Goal: Task Accomplishment & Management: Manage account settings

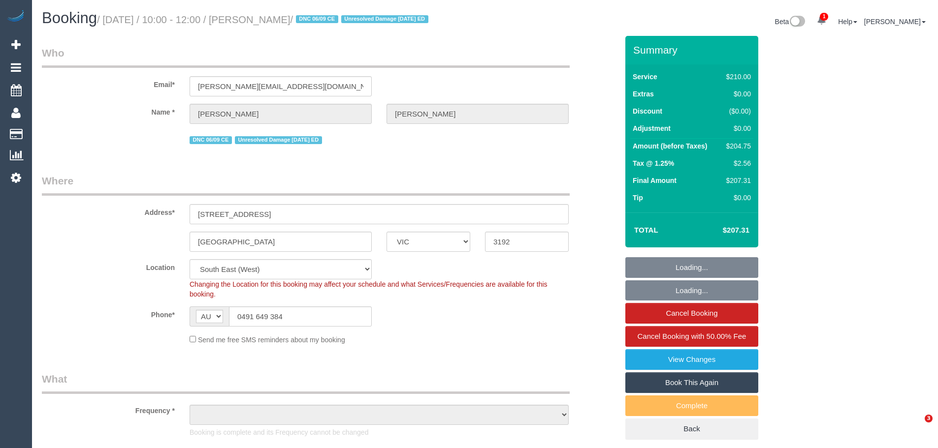
select select "VIC"
select select "object:664"
select select "string:stripe-pm_1IEM6i2GScqysDRV5FtTPRrA"
select select "180"
click at [745, 82] on div "$210.00" at bounding box center [736, 77] width 29 height 10
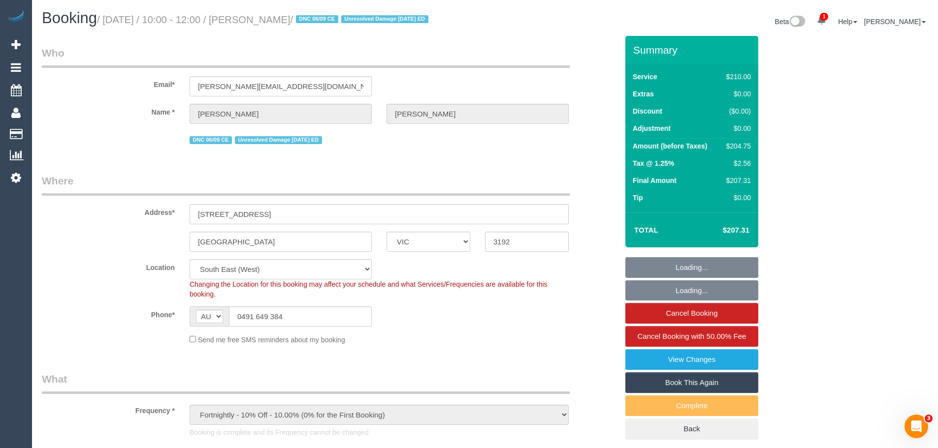
select select "number:27"
select select "number:14"
select select "number:19"
select select "number:22"
select select "number:11"
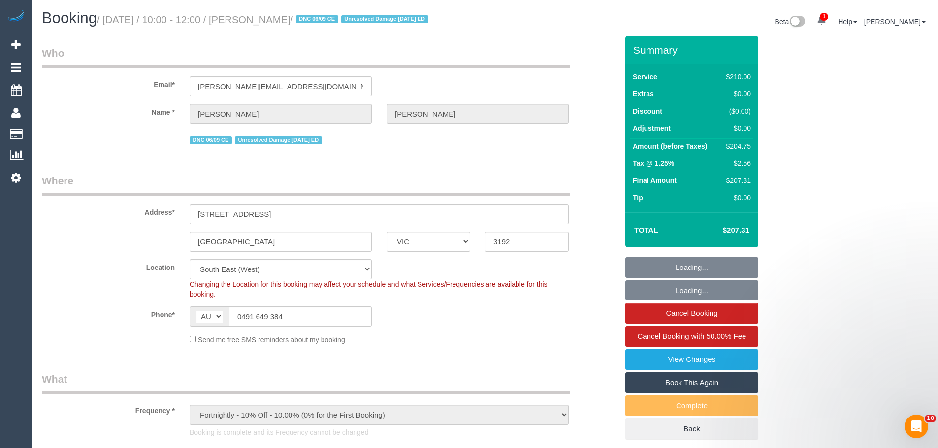
select select "object:1528"
click at [746, 151] on div "$204.75" at bounding box center [736, 146] width 29 height 10
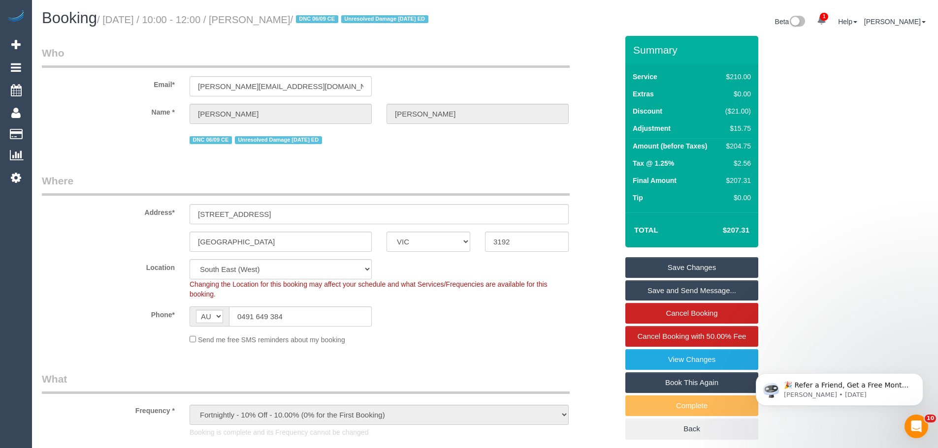
copy div "204.75"
click at [693, 370] on link "View Changes" at bounding box center [691, 360] width 133 height 21
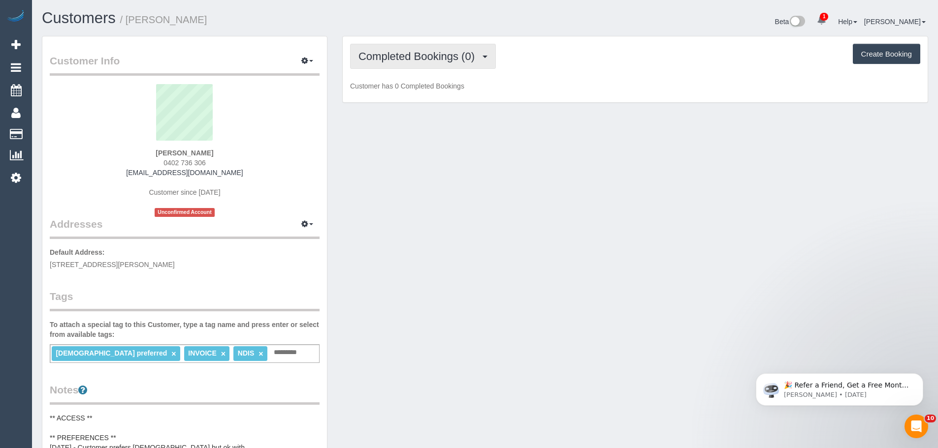
click at [414, 58] on span "Completed Bookings (0)" at bounding box center [418, 56] width 121 height 12
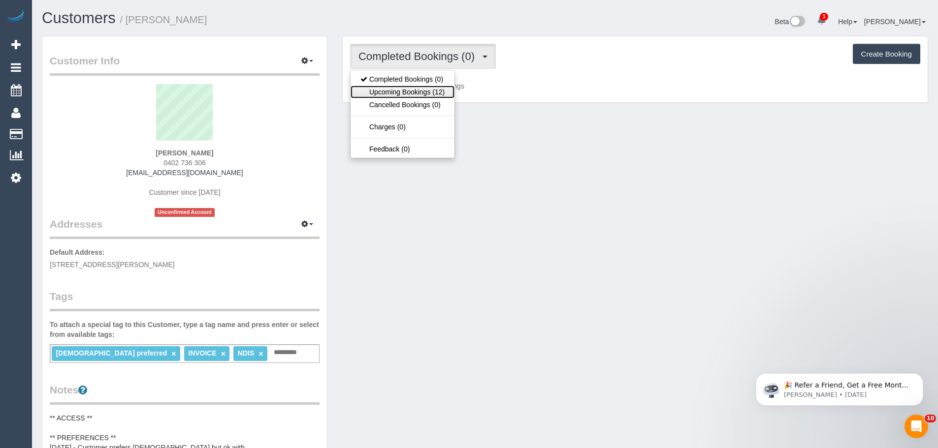
click at [414, 92] on link "Upcoming Bookings (12)" at bounding box center [403, 92] width 104 height 13
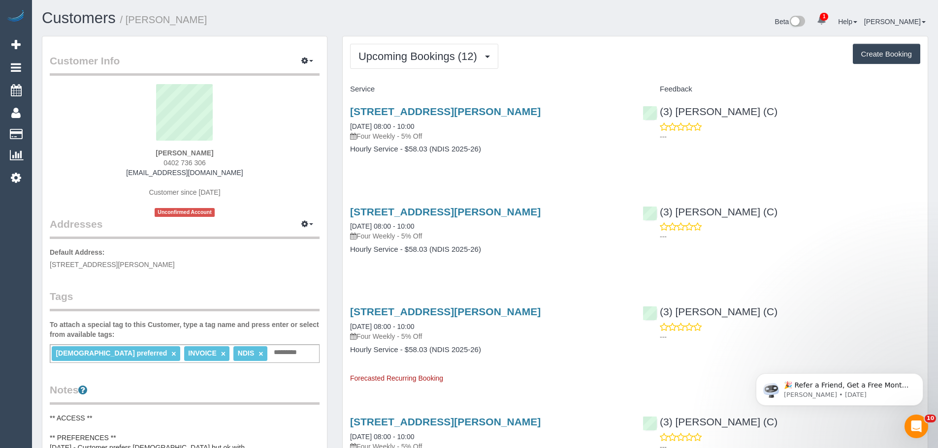
drag, startPoint x: 760, startPoint y: 112, endPoint x: 771, endPoint y: 118, distance: 13.2
click at [771, 118] on div "(3) Kirin Miller (C) ---" at bounding box center [781, 121] width 292 height 48
click at [431, 173] on div "Unit 1/51 Herbert St, Boronia, VIC 3155 08/09/2025 08:00 - 10:00 Four Weekly - …" at bounding box center [489, 135] width 292 height 76
drag, startPoint x: 488, startPoint y: 171, endPoint x: 341, endPoint y: 129, distance: 153.6
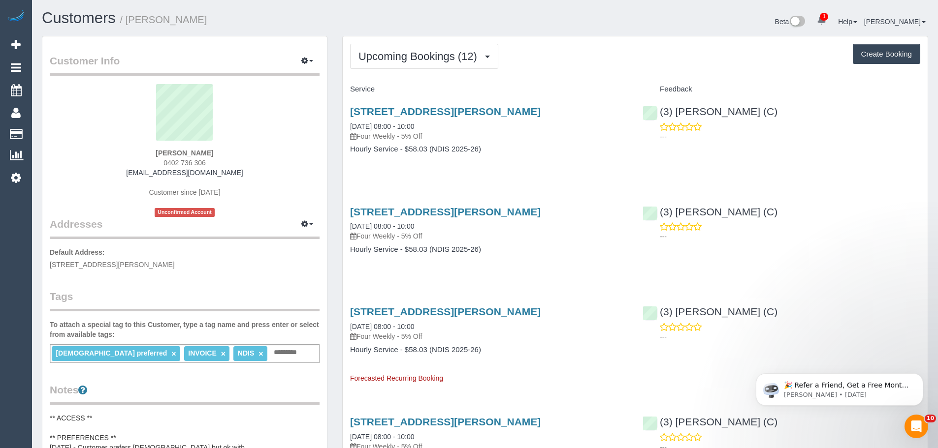
drag, startPoint x: 345, startPoint y: 125, endPoint x: 524, endPoint y: 168, distance: 183.9
click at [524, 168] on div "Unit 1/51 Herbert St, Boronia, VIC 3155 08/09/2025 08:00 - 10:00 Four Weekly - …" at bounding box center [489, 135] width 292 height 76
click at [523, 170] on div "Unit 1/51 Herbert St, Boronia, VIC 3155 08/09/2025 08:00 - 10:00 Four Weekly - …" at bounding box center [489, 135] width 292 height 76
drag, startPoint x: 521, startPoint y: 174, endPoint x: 459, endPoint y: 152, distance: 65.9
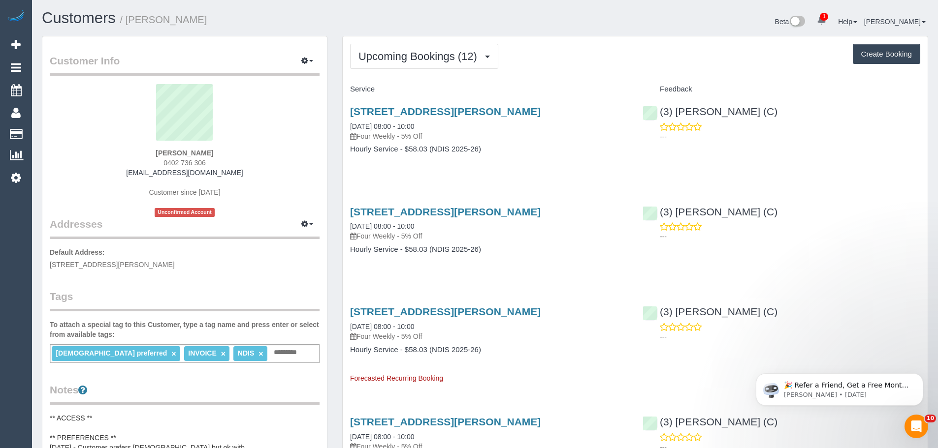
click at [462, 173] on div "Unit 1/51 Herbert St, Boronia, VIC 3155 08/09/2025 08:00 - 10:00 Four Weekly - …" at bounding box center [489, 135] width 292 height 76
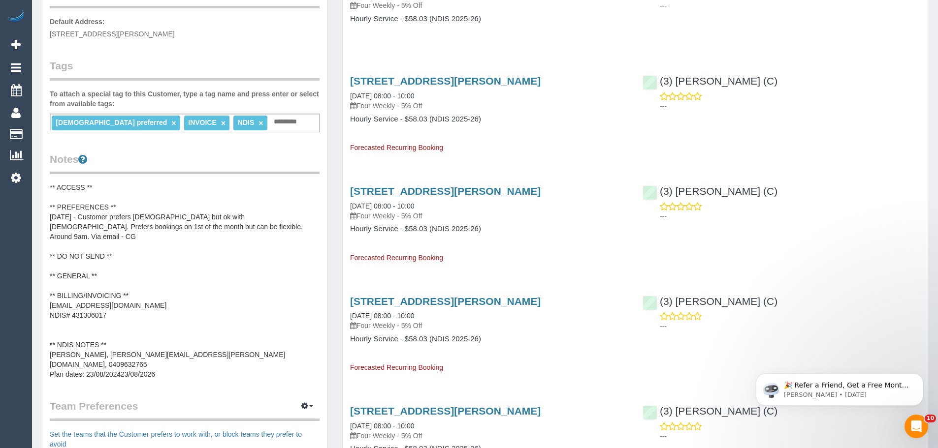
scroll to position [246, 0]
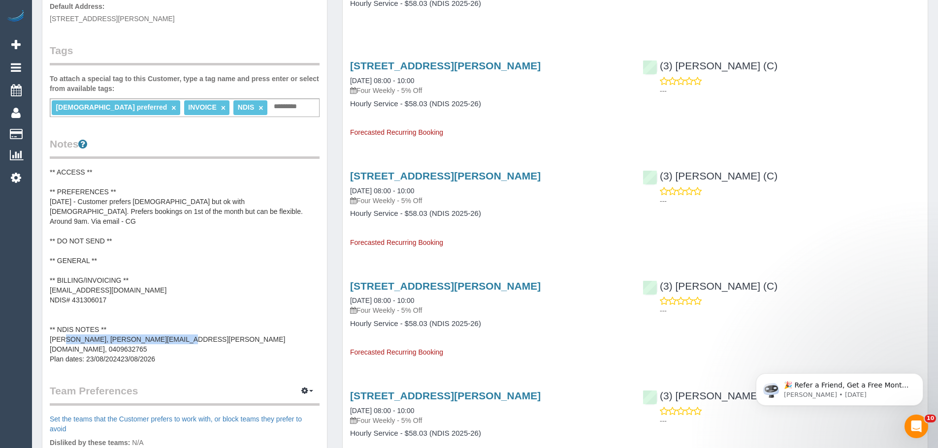
drag, startPoint x: 110, startPoint y: 329, endPoint x: 215, endPoint y: 333, distance: 105.4
click at [215, 333] on pre "** ACCESS ** ** PREFERENCES ** 02/09/25 - Customer prefers female but ok with m…" at bounding box center [185, 265] width 270 height 197
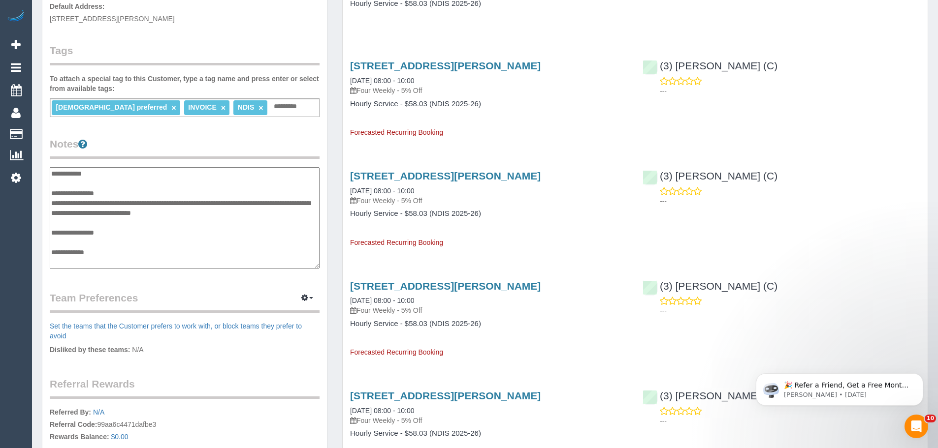
scroll to position [79, 0]
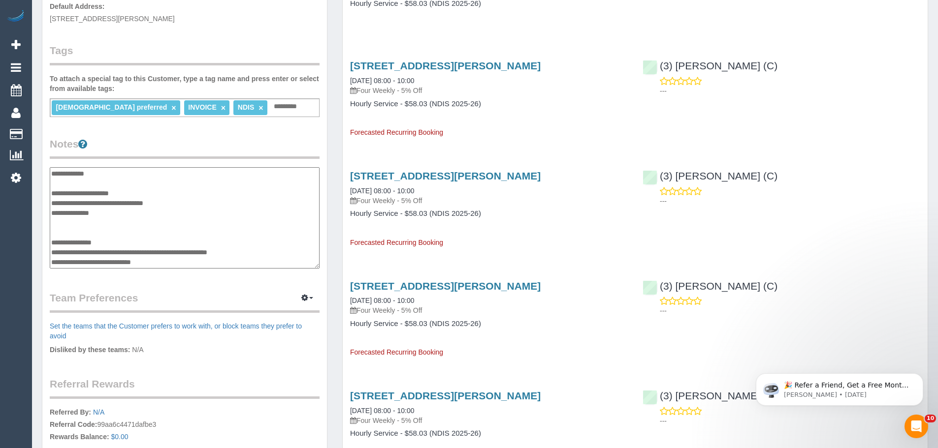
drag, startPoint x: 111, startPoint y: 254, endPoint x: 219, endPoint y: 250, distance: 107.9
click at [219, 250] on textarea "**********" at bounding box center [185, 217] width 270 height 101
drag, startPoint x: 51, startPoint y: 252, endPoint x: 278, endPoint y: 260, distance: 226.6
click at [278, 260] on textarea "**********" at bounding box center [185, 217] width 270 height 101
click at [99, 252] on textarea "**********" at bounding box center [185, 217] width 270 height 101
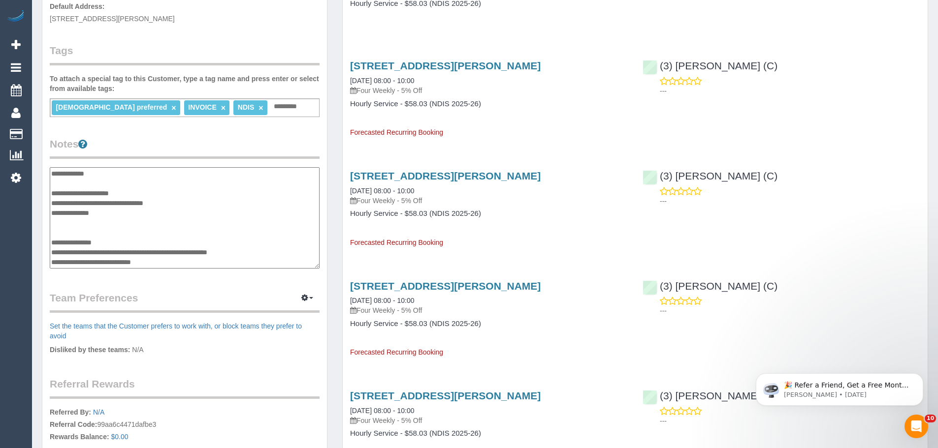
drag, startPoint x: 53, startPoint y: 251, endPoint x: 230, endPoint y: 256, distance: 176.8
click at [230, 256] on textarea "**********" at bounding box center [185, 217] width 270 height 101
click at [127, 250] on textarea "**********" at bounding box center [185, 217] width 270 height 101
drag, startPoint x: 110, startPoint y: 252, endPoint x: 217, endPoint y: 256, distance: 106.4
click at [217, 256] on textarea "**********" at bounding box center [185, 217] width 270 height 101
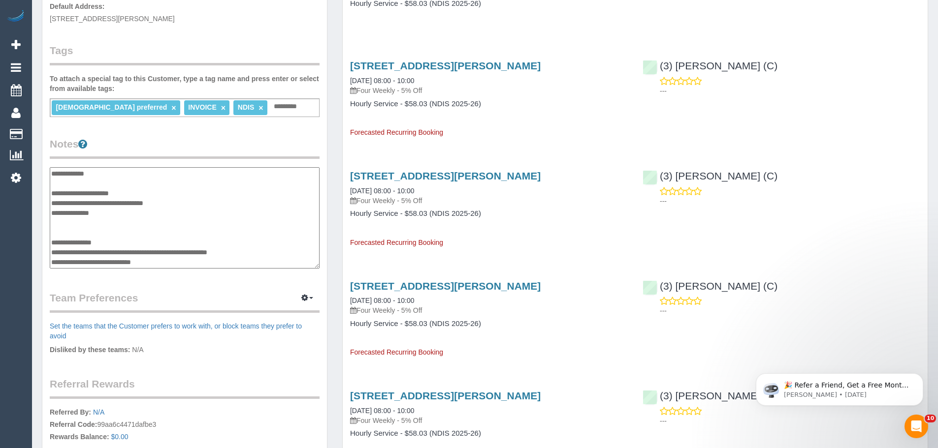
click at [152, 263] on textarea "**********" at bounding box center [185, 217] width 270 height 101
drag, startPoint x: 171, startPoint y: 262, endPoint x: 50, endPoint y: 245, distance: 122.3
click at [50, 245] on textarea "**********" at bounding box center [185, 217] width 270 height 101
click at [181, 263] on textarea "**********" at bounding box center [185, 217] width 270 height 101
click at [184, 143] on legend "Notes" at bounding box center [185, 148] width 270 height 22
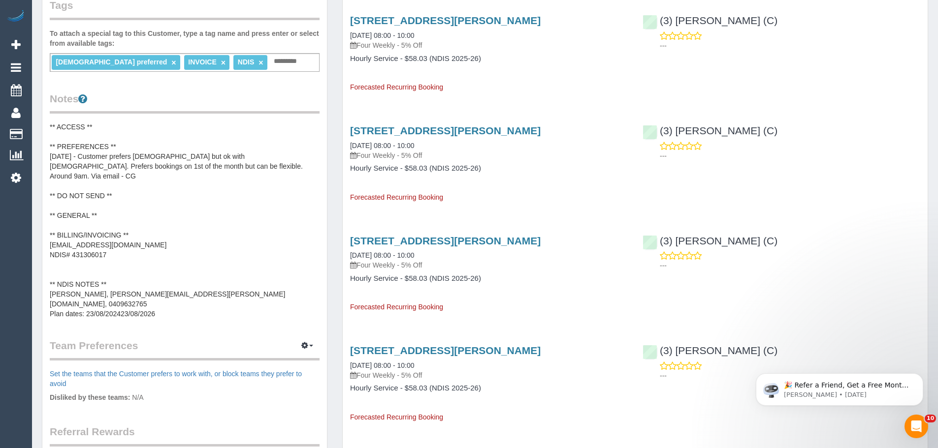
scroll to position [394, 0]
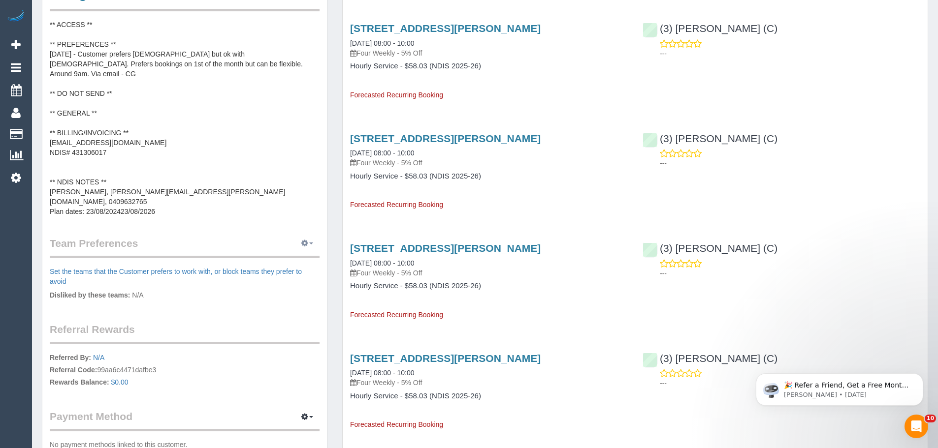
click at [305, 240] on icon "button" at bounding box center [304, 243] width 7 height 6
click at [287, 255] on link "Manage Preferences" at bounding box center [277, 261] width 84 height 13
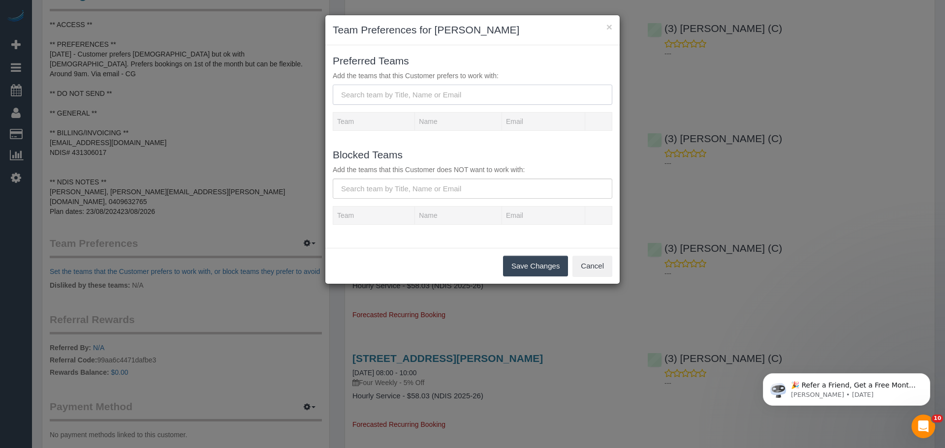
click at [452, 89] on input "text" at bounding box center [473, 95] width 280 height 20
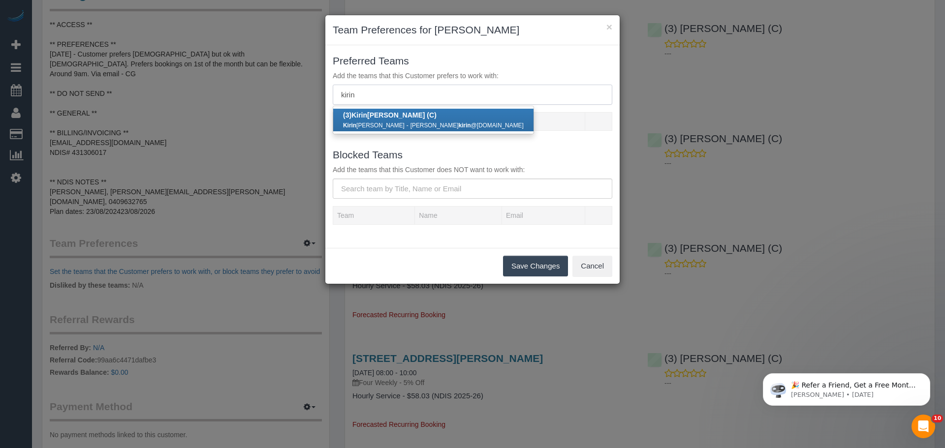
type input "kirin"
click at [411, 123] on small "miller kirin @gmail.com" at bounding box center [467, 125] width 113 height 7
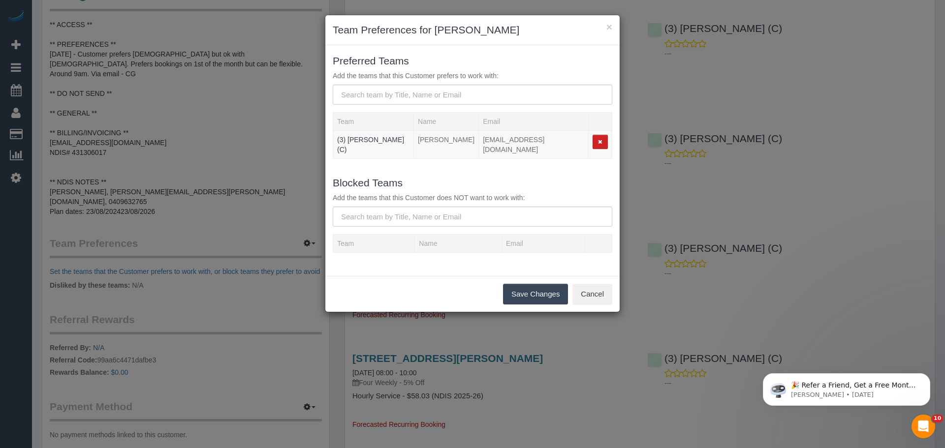
click at [532, 291] on button "Save Changes" at bounding box center [535, 294] width 65 height 21
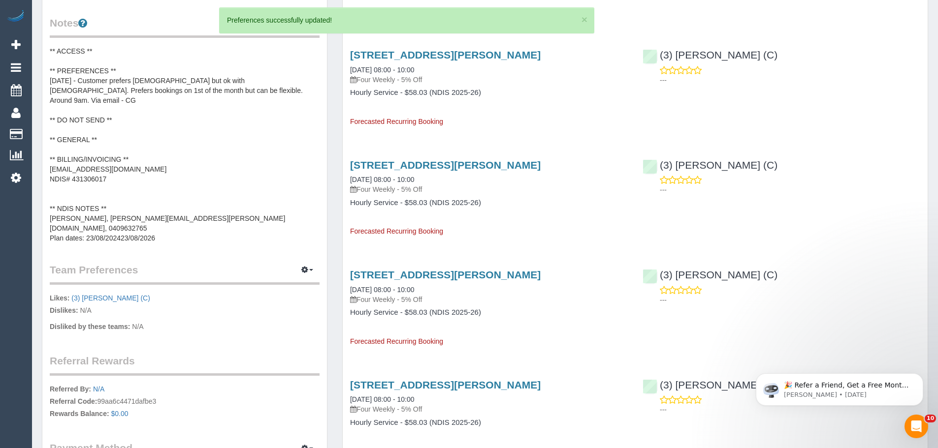
scroll to position [345, 0]
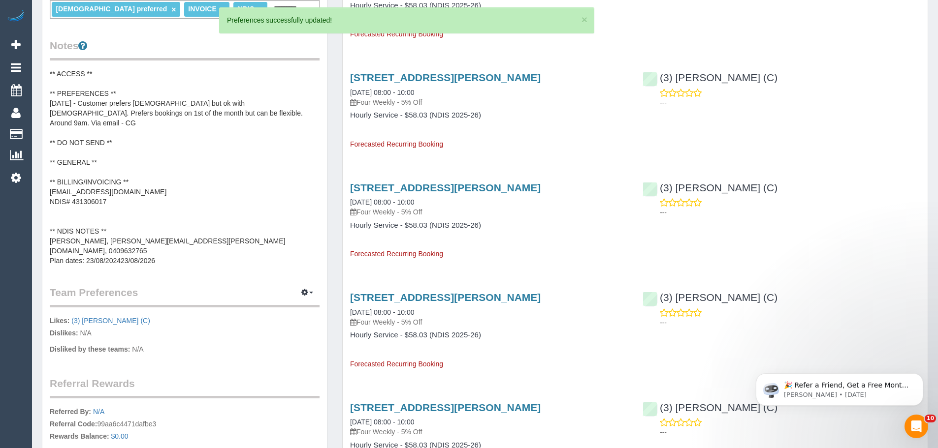
click at [119, 96] on pre "** ACCESS ** ** PREFERENCES ** 02/09/25 - Customer prefers female but ok with m…" at bounding box center [185, 167] width 270 height 197
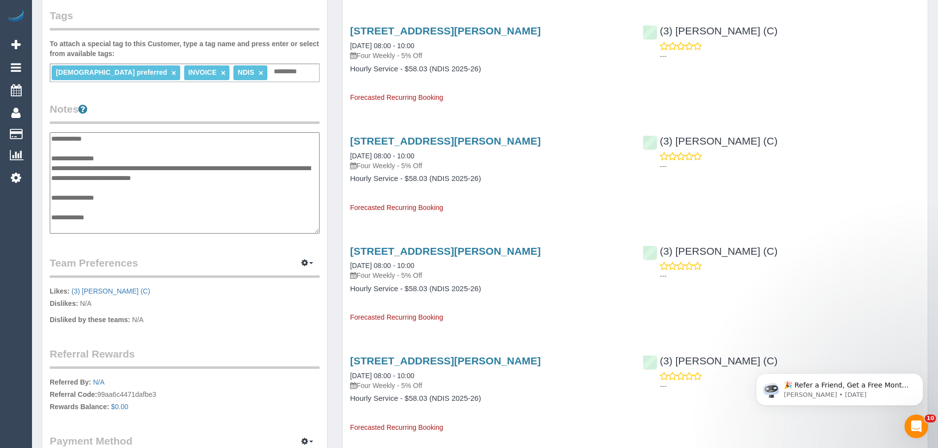
scroll to position [197, 0]
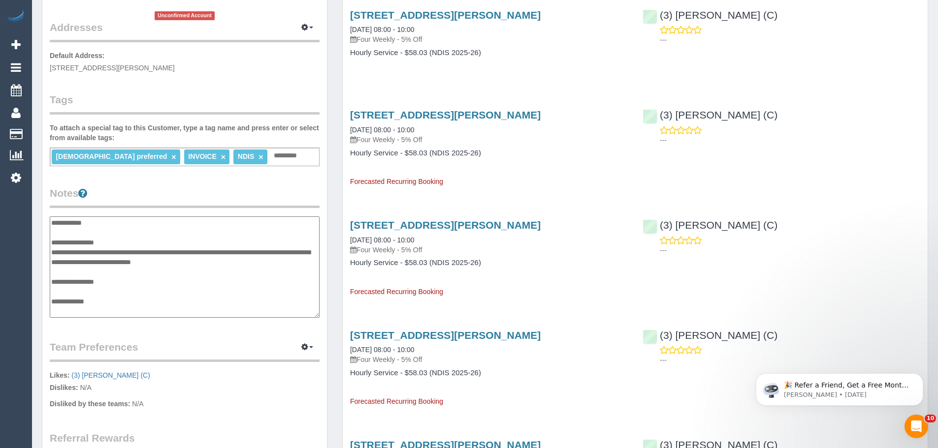
click at [127, 242] on textarea "**********" at bounding box center [185, 267] width 270 height 101
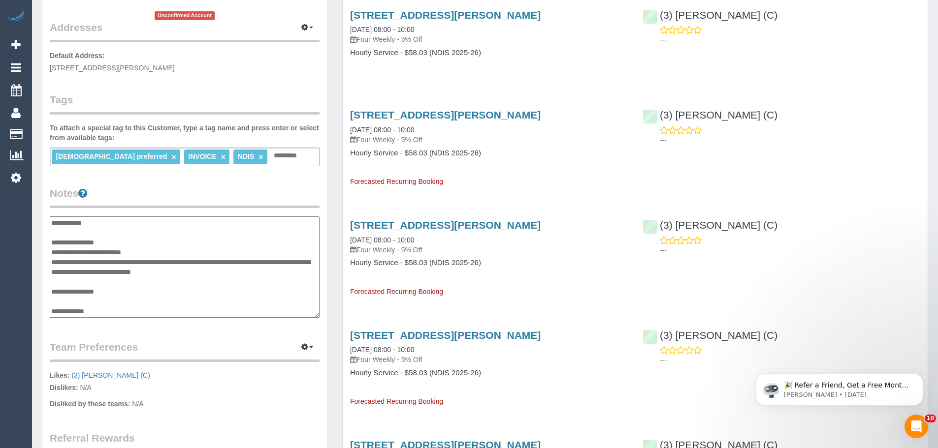
type textarea "**********"
click at [156, 254] on textarea "**********" at bounding box center [185, 267] width 270 height 101
drag, startPoint x: 765, startPoint y: 220, endPoint x: 661, endPoint y: 223, distance: 104.4
click at [661, 223] on div "(3) Kirin Miller (C) ---" at bounding box center [781, 235] width 292 height 48
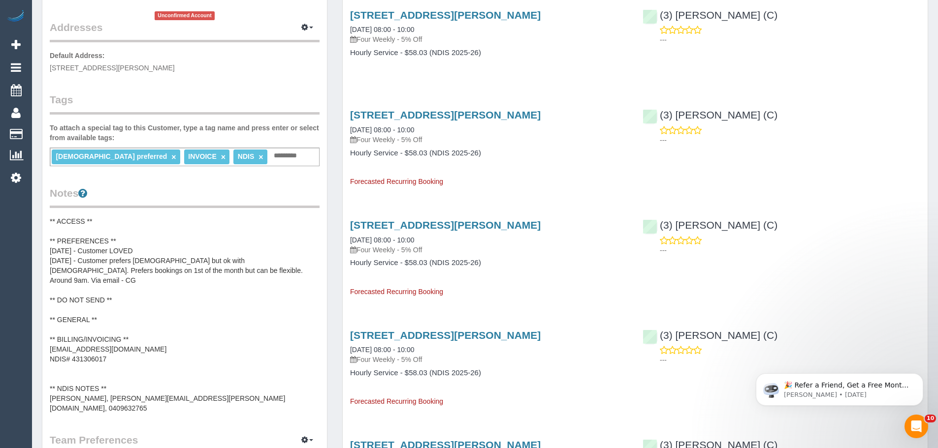
copy link "(3) [PERSON_NAME] (C)"
click at [161, 252] on pre "** ACCESS ** ** PREFERENCES ** 08/09/2025 - Customer LOVED 02/09/25 - Customer …" at bounding box center [185, 315] width 270 height 197
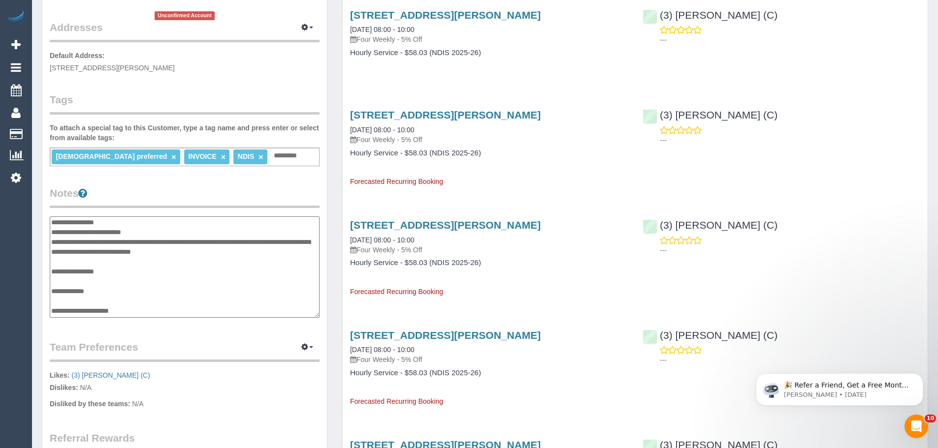
scroll to position [0, 0]
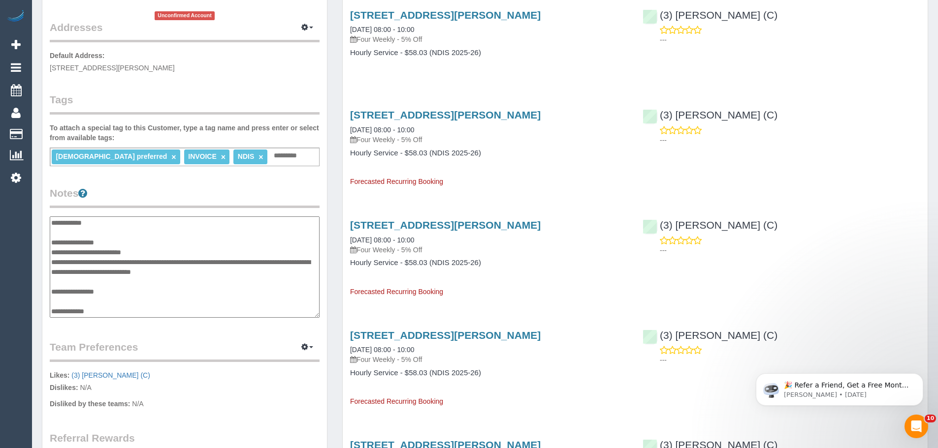
click at [167, 252] on textarea "**********" at bounding box center [185, 267] width 270 height 101
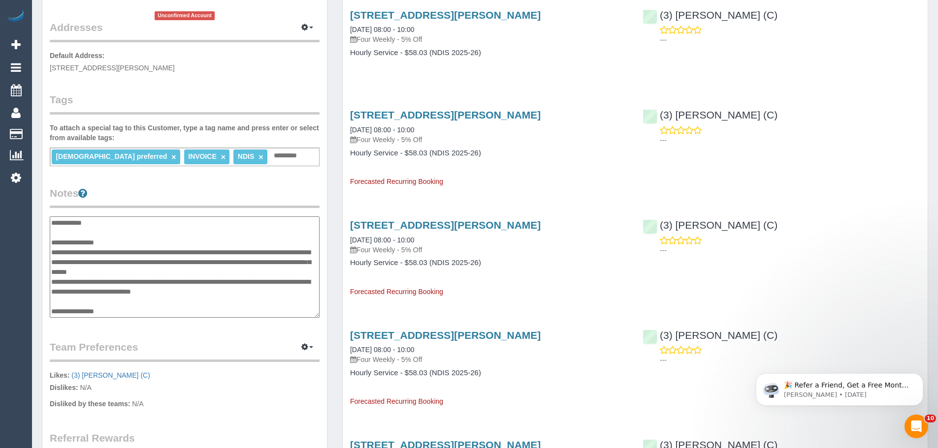
type textarea "**********"
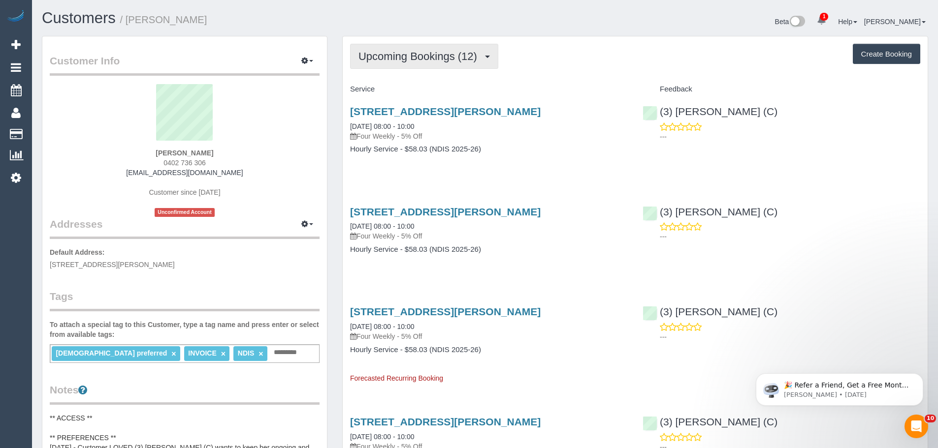
click at [408, 48] on button "Upcoming Bookings (12)" at bounding box center [424, 56] width 148 height 25
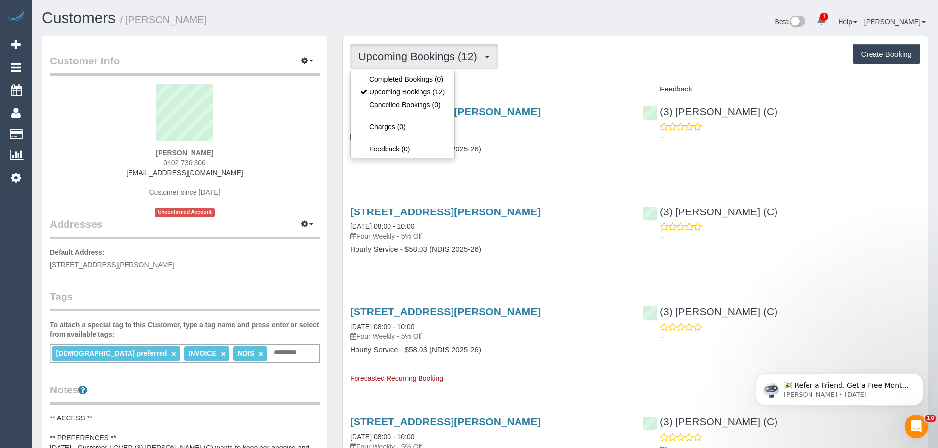
click at [456, 53] on span "Upcoming Bookings (12)" at bounding box center [420, 56] width 124 height 12
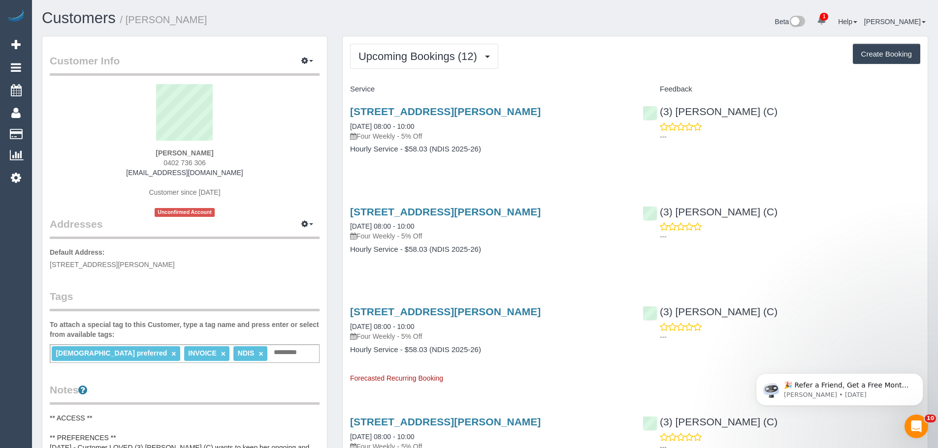
drag, startPoint x: 219, startPoint y: 151, endPoint x: 139, endPoint y: 150, distance: 79.8
click at [139, 150] on div "Melinda Beattie 0402 736 306 reinybeattie@gmail.com Customer since 2025 Unconfi…" at bounding box center [185, 150] width 270 height 133
copy strong "Melinda Beattie"
click at [125, 269] on p "Default Address: Unit 1/51 Herbert St, Boronia, VIC 3155" at bounding box center [185, 259] width 270 height 22
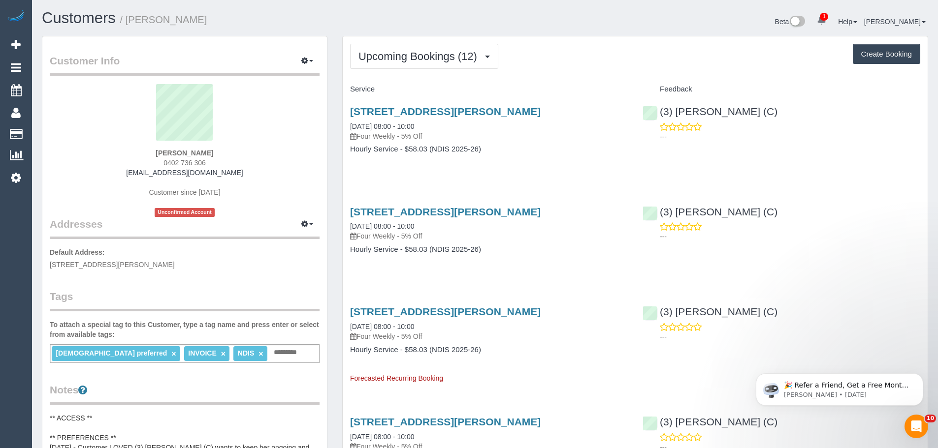
copy span "Boronia"
click at [390, 127] on link "08/09/2025 08:00 - 10:00" at bounding box center [382, 127] width 64 height 8
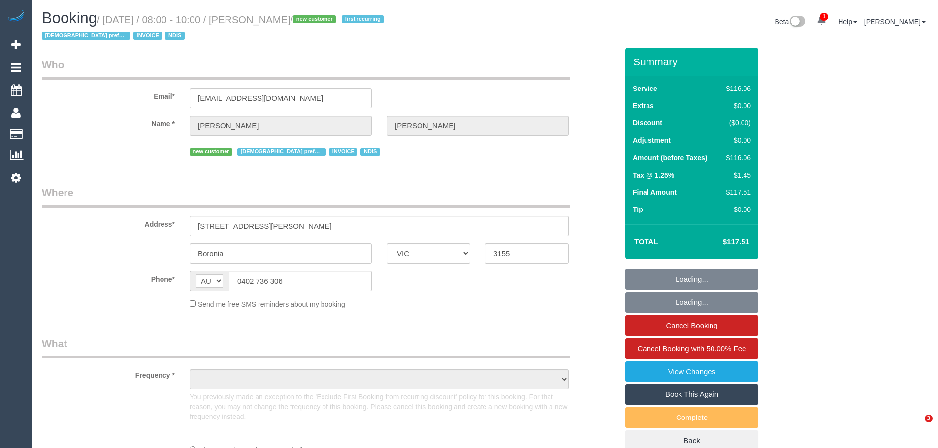
select select "VIC"
select select "number:27"
select select "number:14"
select select "number:18"
select select "number:25"
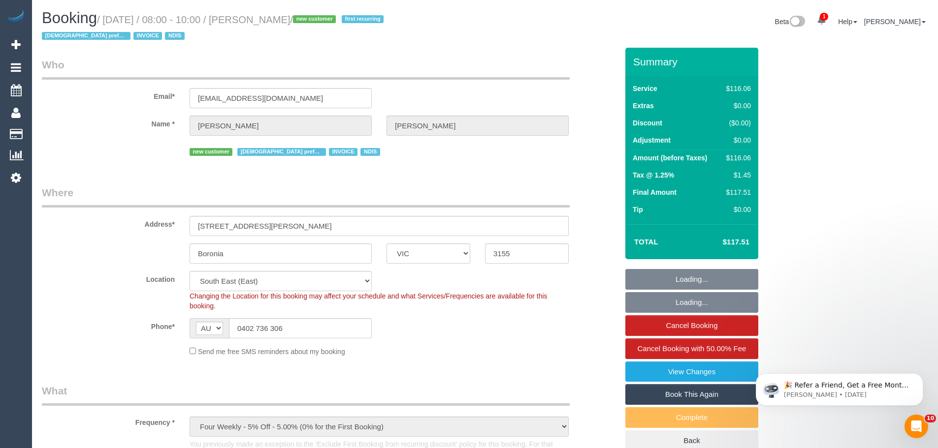
select select "object:1249"
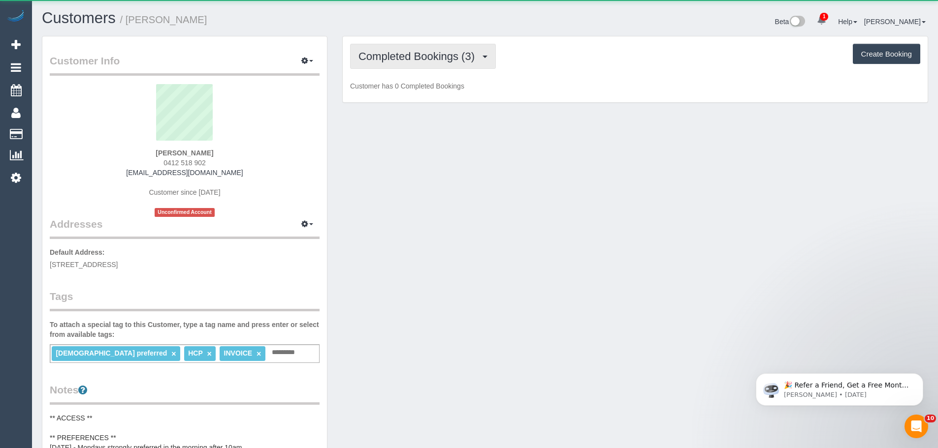
click at [417, 62] on span "Completed Bookings (3)" at bounding box center [418, 56] width 121 height 12
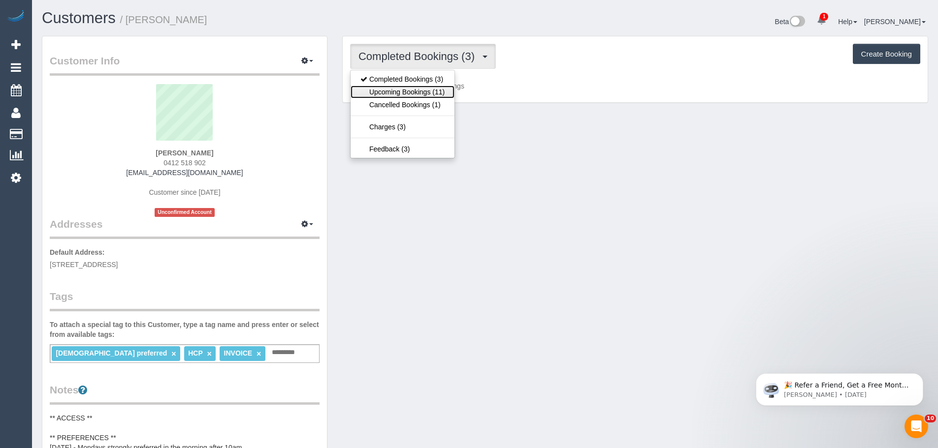
click at [421, 94] on link "Upcoming Bookings (11)" at bounding box center [403, 92] width 104 height 13
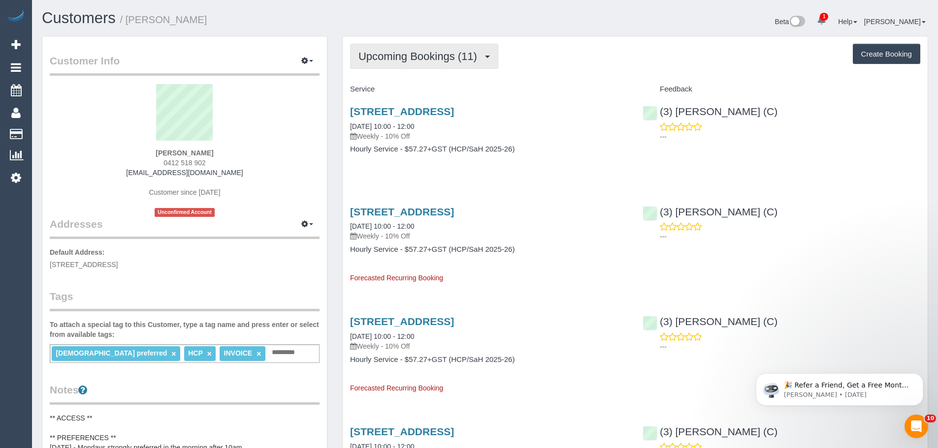
click at [424, 61] on span "Upcoming Bookings (11)" at bounding box center [420, 56] width 124 height 12
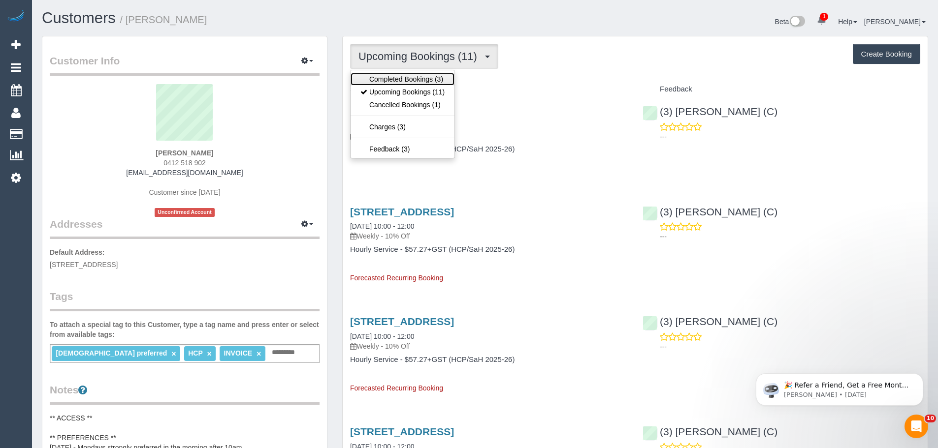
click at [424, 81] on link "Completed Bookings (3)" at bounding box center [403, 79] width 104 height 13
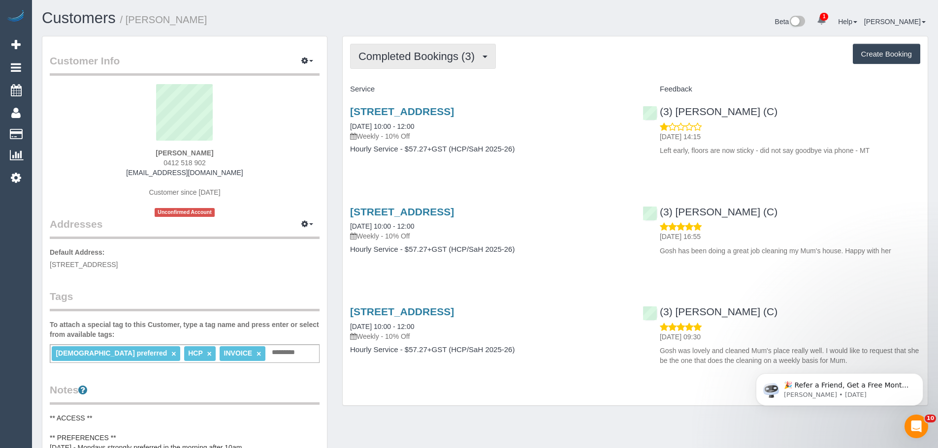
click at [430, 58] on span "Completed Bookings (3)" at bounding box center [418, 56] width 121 height 12
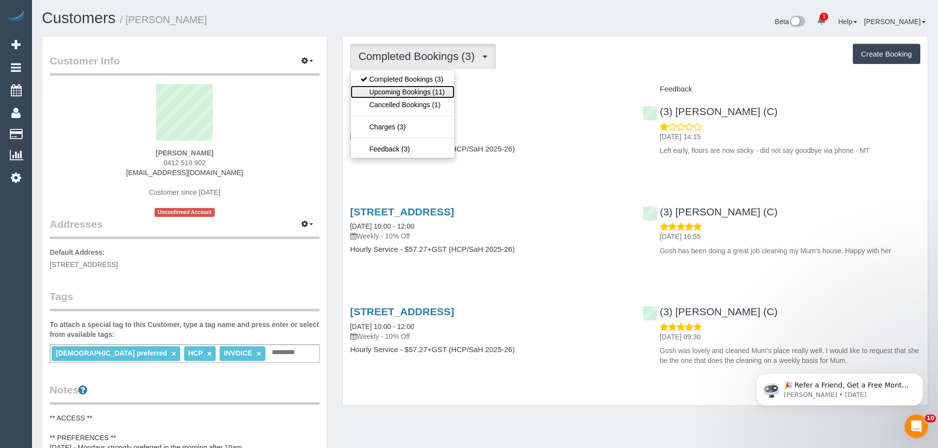
click at [423, 90] on link "Upcoming Bookings (11)" at bounding box center [403, 92] width 104 height 13
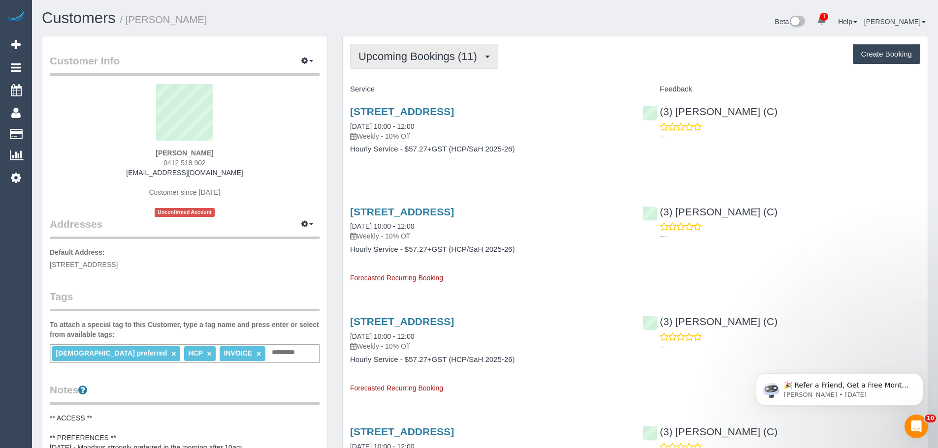
click at [433, 63] on button "Upcoming Bookings (11)" at bounding box center [424, 56] width 148 height 25
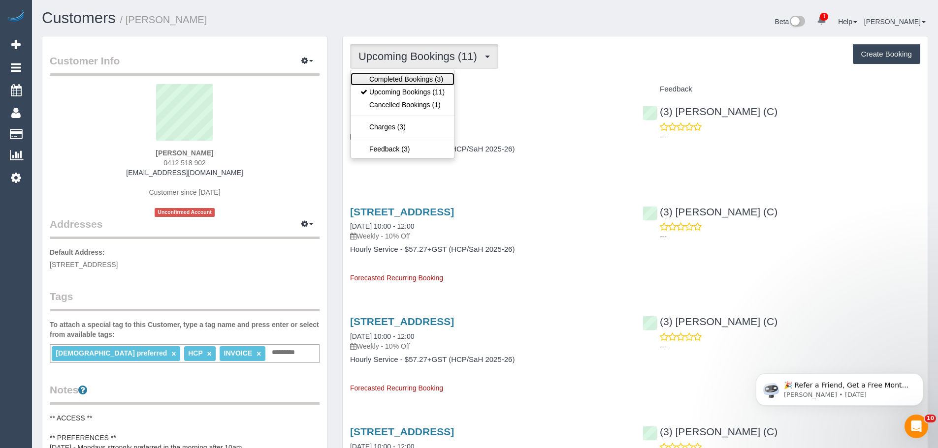
click at [426, 84] on link "Completed Bookings (3)" at bounding box center [403, 79] width 104 height 13
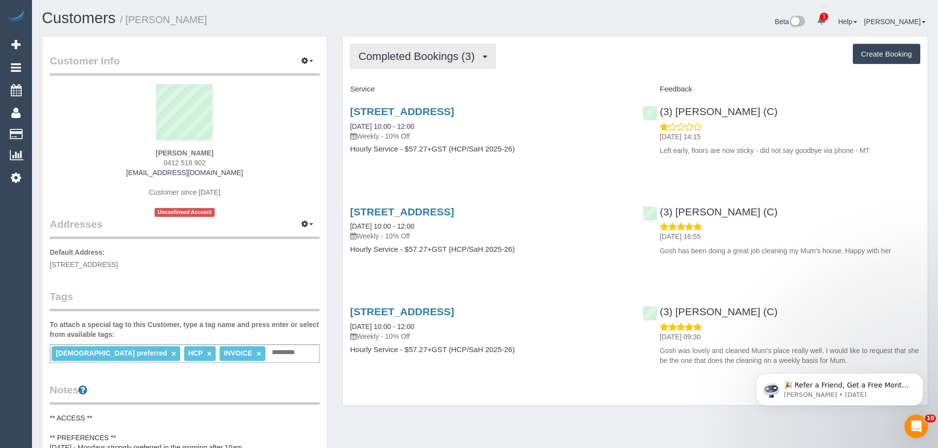
click at [399, 57] on span "Completed Bookings (3)" at bounding box center [418, 56] width 121 height 12
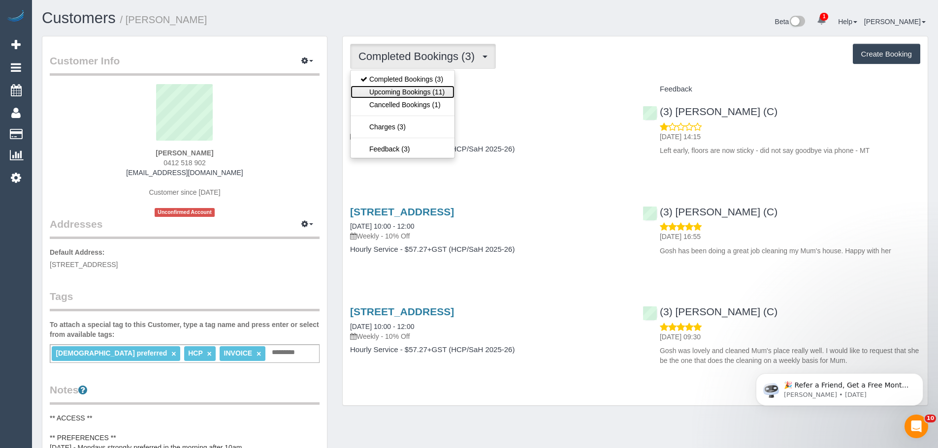
click at [400, 89] on link "Upcoming Bookings (11)" at bounding box center [403, 92] width 104 height 13
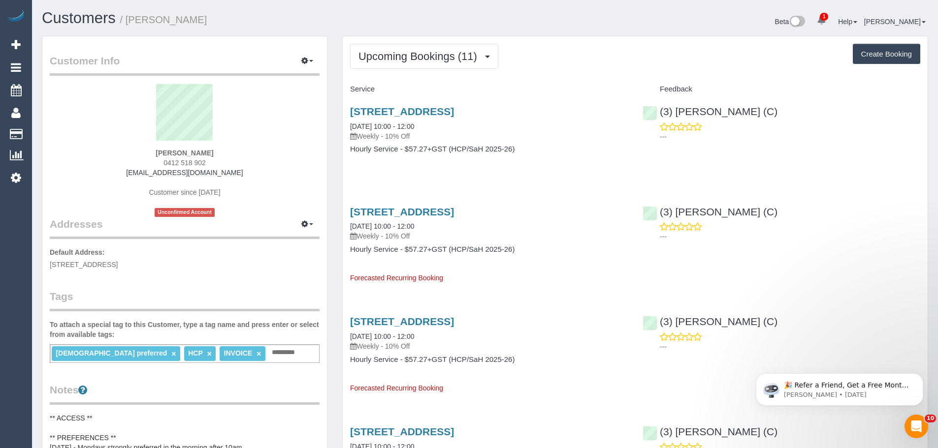
click at [394, 48] on button "Upcoming Bookings (11)" at bounding box center [424, 56] width 148 height 25
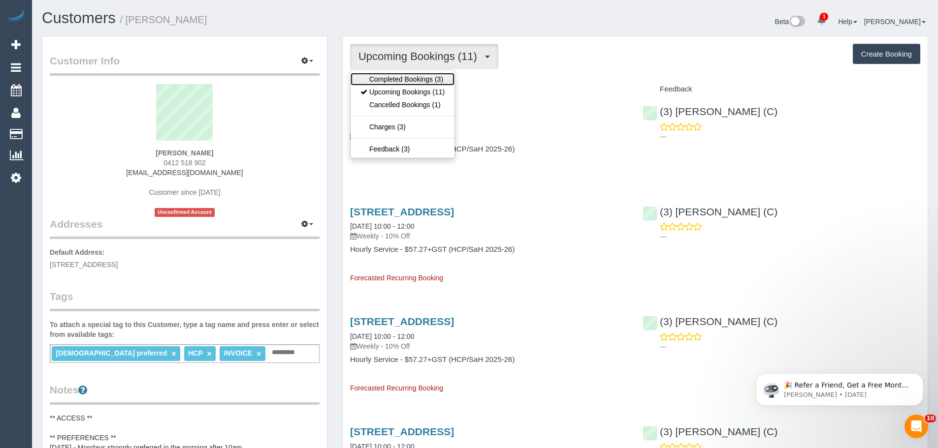
click at [388, 78] on link "Completed Bookings (3)" at bounding box center [403, 79] width 104 height 13
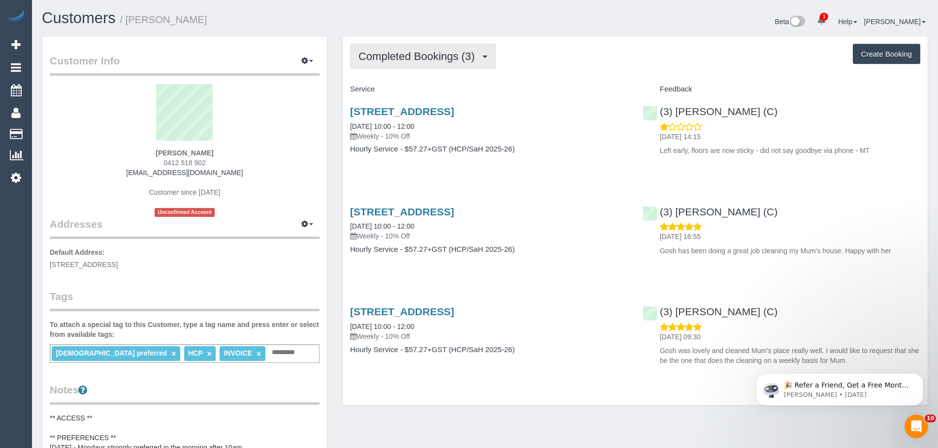
drag, startPoint x: 415, startPoint y: 46, endPoint x: 415, endPoint y: 62, distance: 15.8
click at [415, 46] on button "Completed Bookings (3)" at bounding box center [423, 56] width 146 height 25
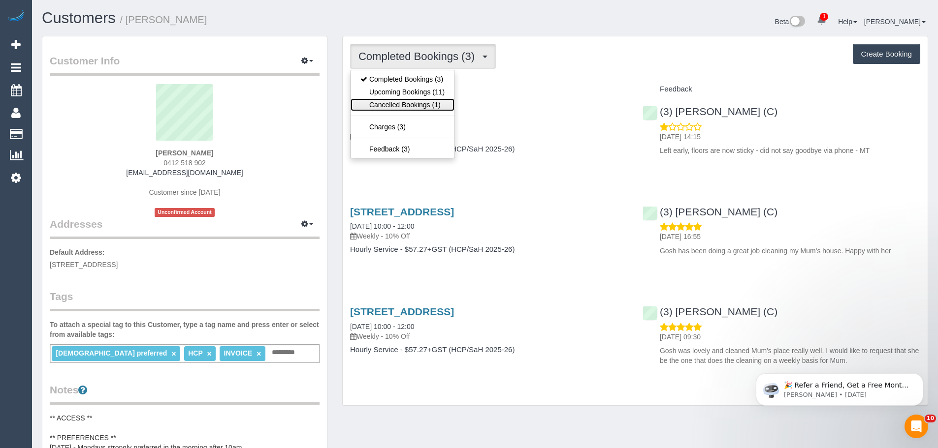
click at [412, 102] on link "Cancelled Bookings (1)" at bounding box center [403, 104] width 104 height 13
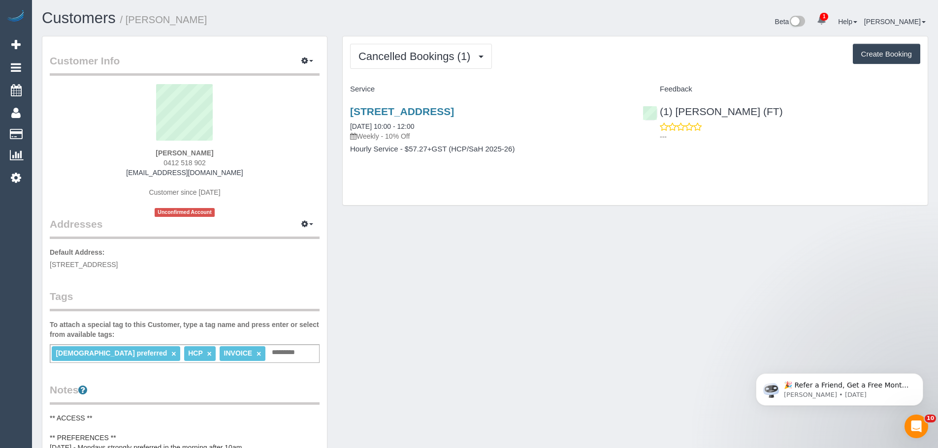
click at [536, 68] on div "Cancelled Bookings (1) Completed Bookings (3) Upcoming Bookings (11) Cancelled …" at bounding box center [635, 56] width 570 height 25
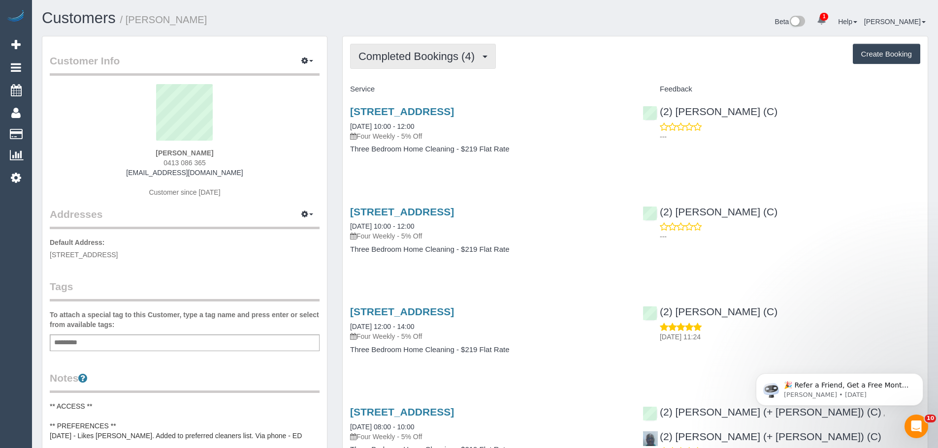
click at [439, 45] on button "Completed Bookings (4)" at bounding box center [423, 56] width 146 height 25
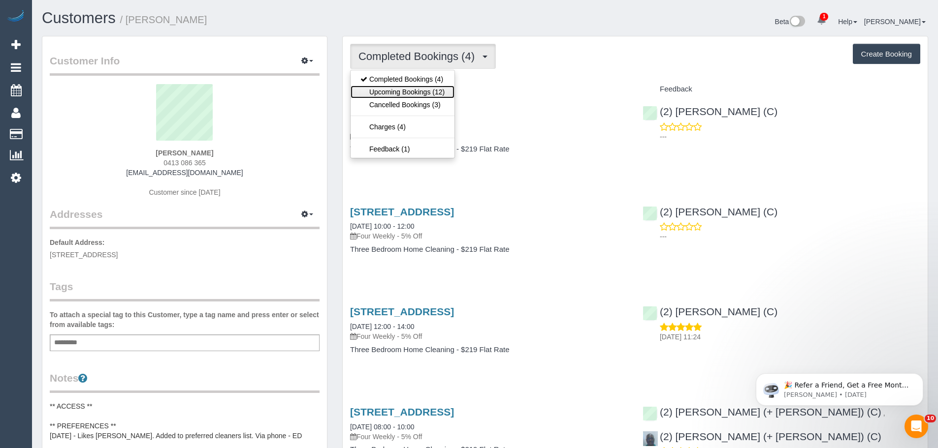
click at [435, 90] on link "Upcoming Bookings (12)" at bounding box center [403, 92] width 104 height 13
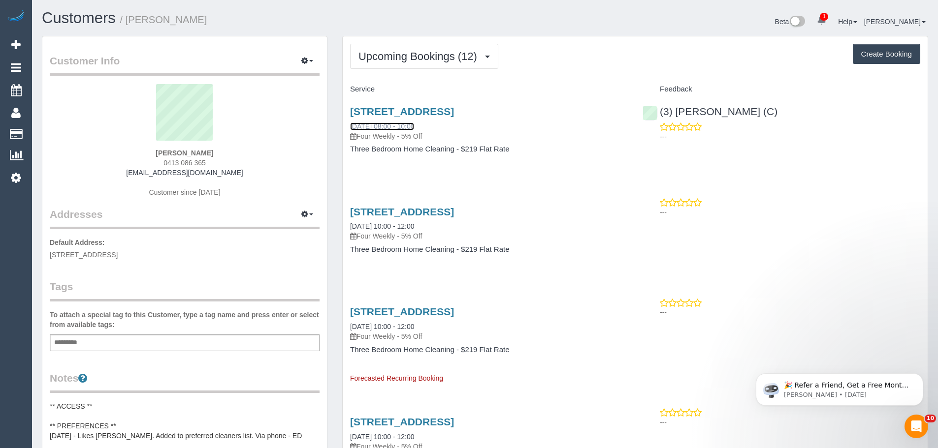
click at [396, 126] on link "09/09/2025 08:00 - 10:00" at bounding box center [382, 127] width 64 height 8
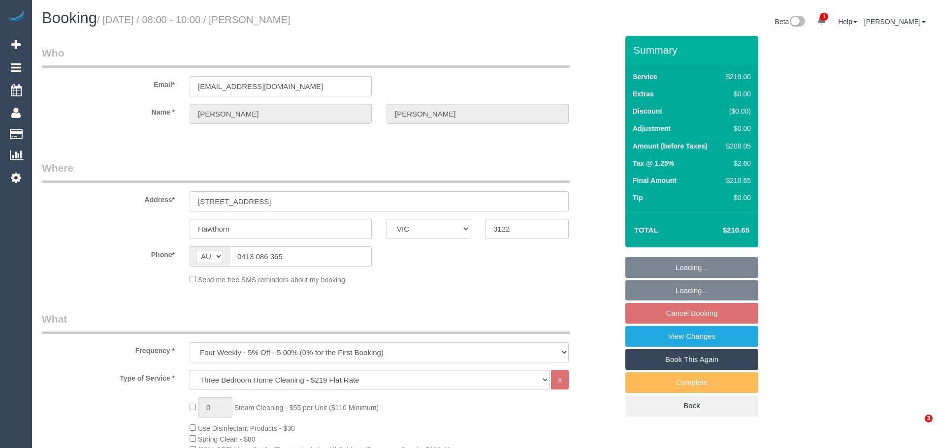
select select "VIC"
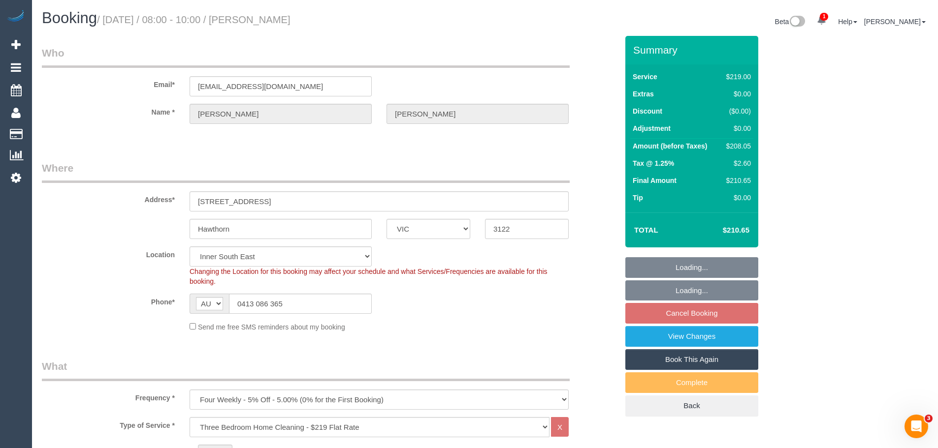
select select "object:1239"
select select "string:stripe-pm_1QtHYx2GScqysDRVr08i4d6w"
select select "spot1"
select select "number:28"
select select "number:14"
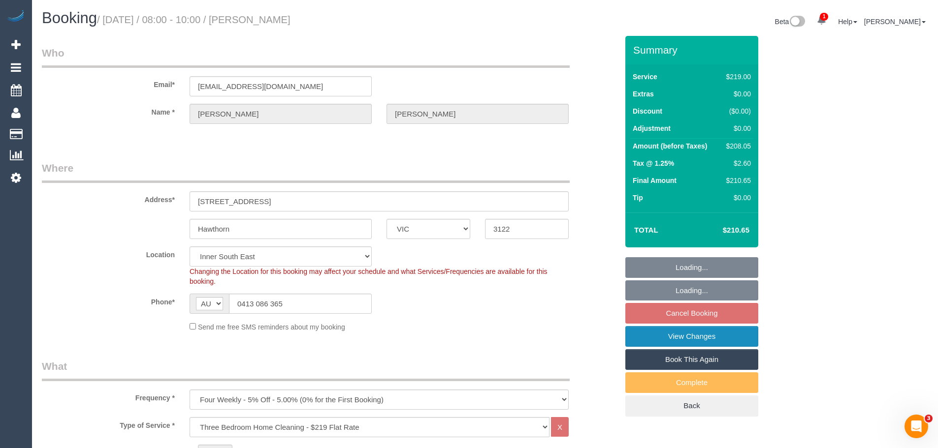
select select "number:18"
select select "number:24"
select select "number:35"
select select "number:26"
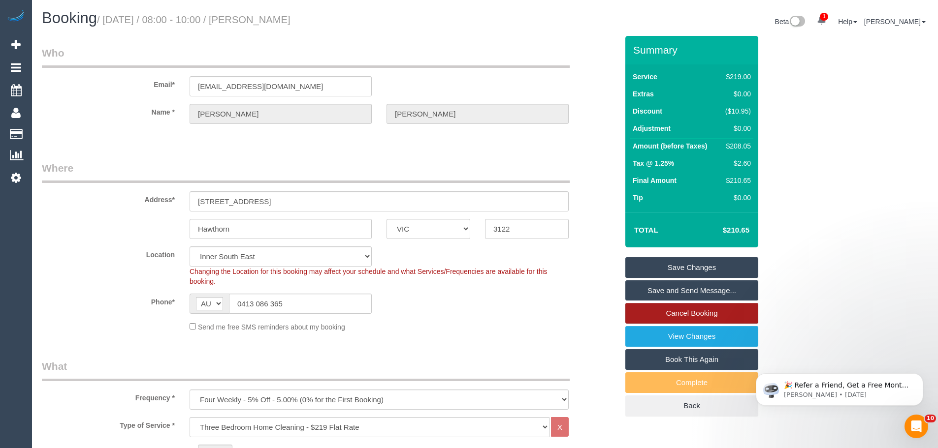
click at [693, 311] on link "Cancel Booking" at bounding box center [691, 313] width 133 height 21
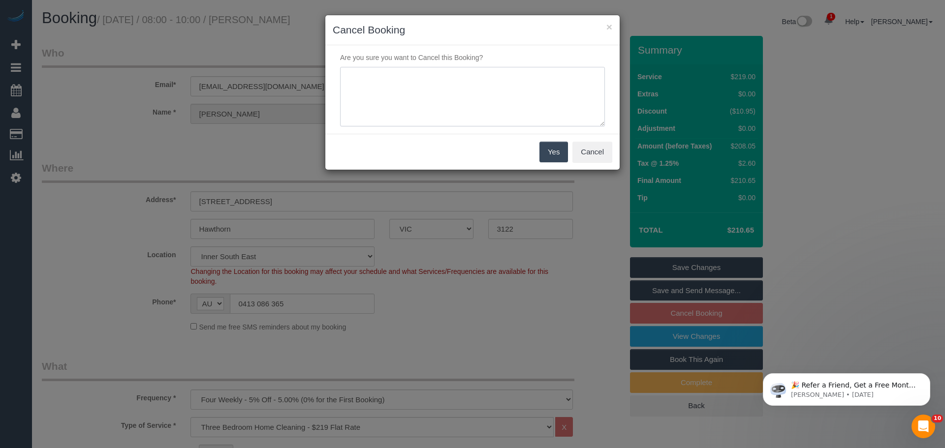
click at [447, 80] on textarea at bounding box center [472, 97] width 265 height 60
click at [592, 152] on button "Cancel" at bounding box center [593, 152] width 40 height 21
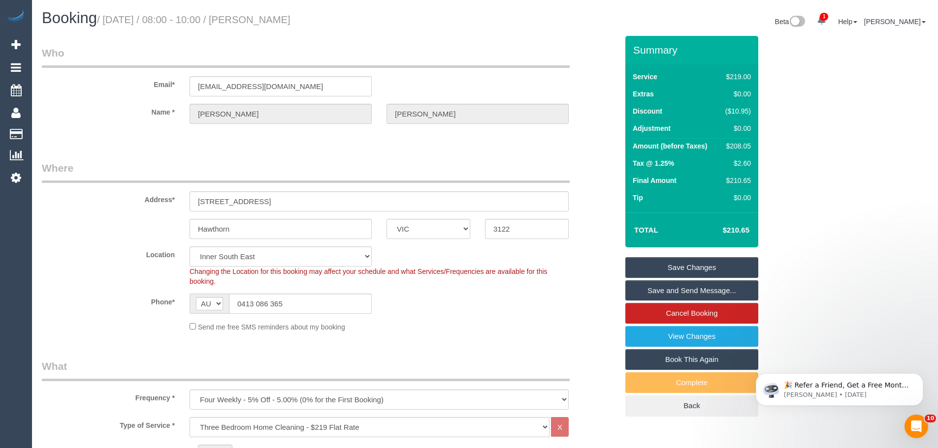
click at [511, 300] on div "Phone* AF AL DZ AD AO AI AQ AG AR AM AW AU AT AZ BS BH BD BB BY BE BZ BJ BM BT …" at bounding box center [329, 304] width 591 height 20
click at [808, 267] on div "Summary Service $219.00 Extras $0.00 Discount ($10.95) Adjustment $0.00 Amount …" at bounding box center [729, 236] width 222 height 401
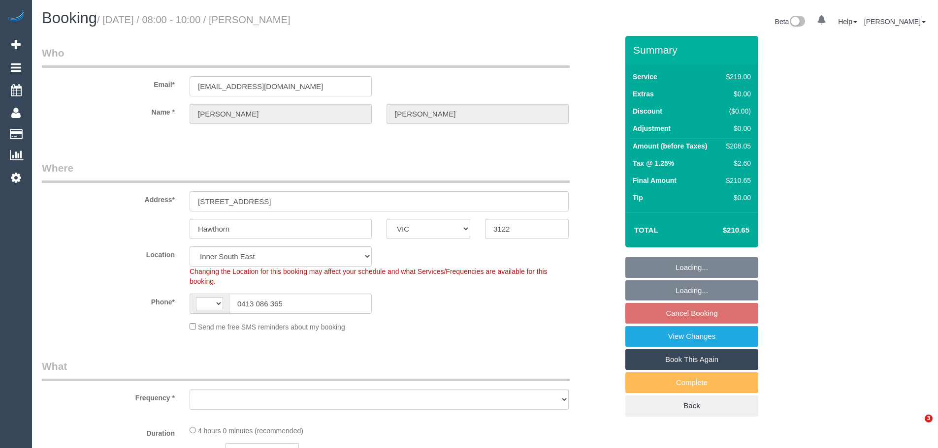
select select "VIC"
select select "string:AU"
select select "object:560"
select select "string:stripe-pm_1QtHYx2GScqysDRVr08i4d6w"
select select "spot1"
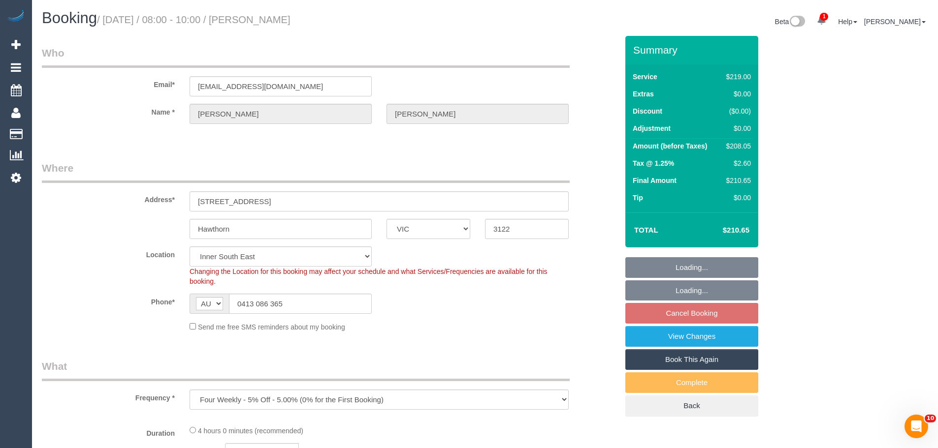
select select "object:570"
select select "number:28"
select select "number:14"
select select "number:18"
select select "number:24"
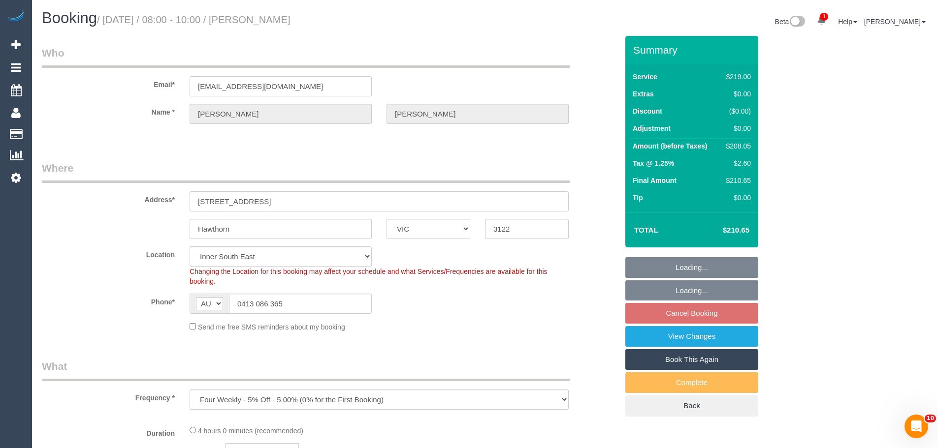
select select "number:35"
select select "number:26"
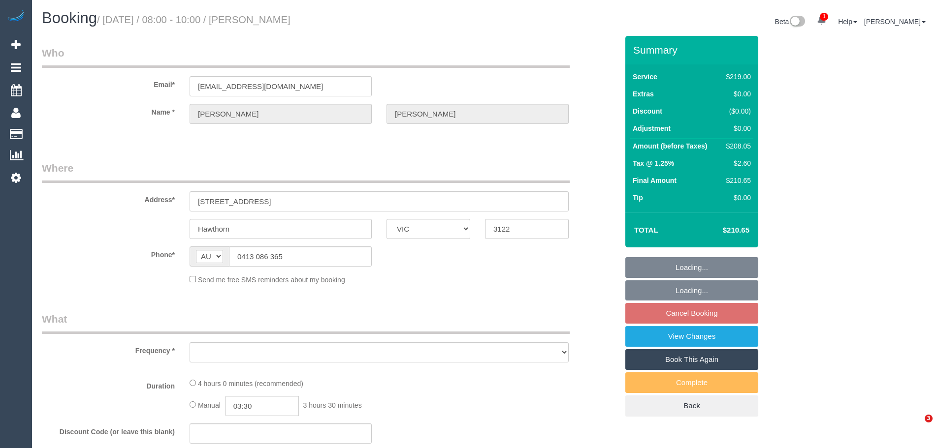
select select "VIC"
select select "string:stripe-pm_1QtHYx2GScqysDRVr08i4d6w"
select select "number:28"
select select "number:14"
select select "number:18"
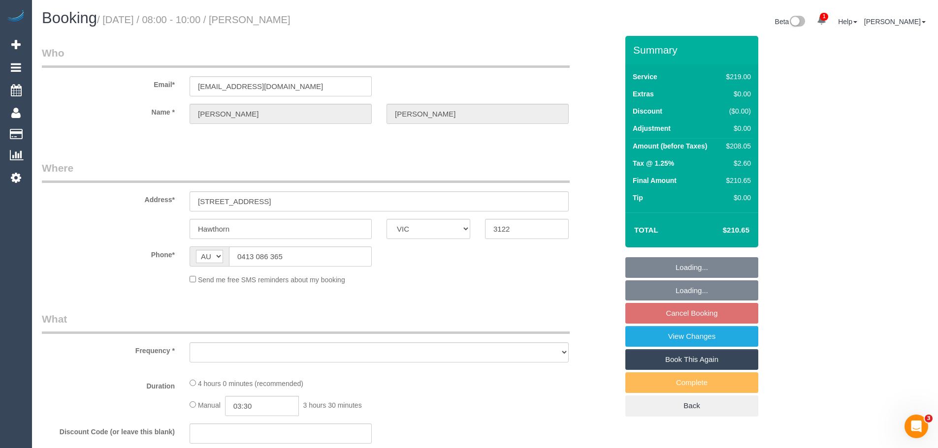
select select "number:24"
select select "number:35"
select select "number:26"
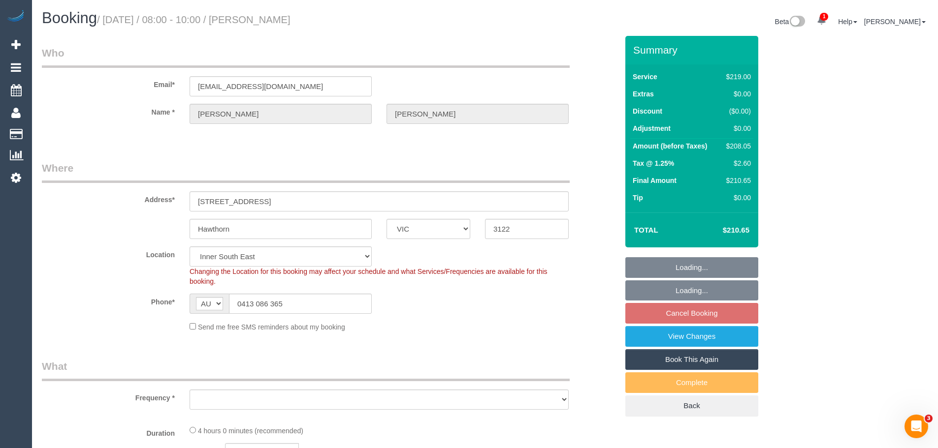
select select "object:706"
select select "spot1"
select select "object:815"
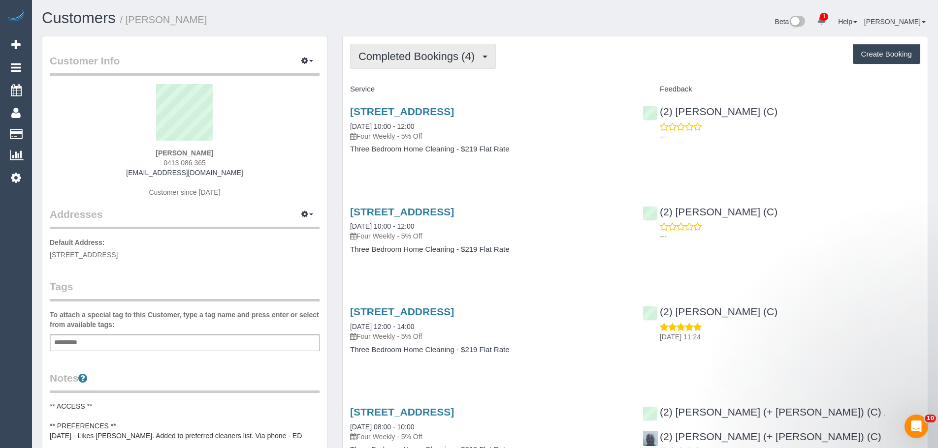
click at [408, 43] on div "Completed Bookings (4) Completed Bookings (4) Upcoming Bookings (12) Cancelled …" at bounding box center [635, 278] width 585 height 484
click at [408, 67] on button "Completed Bookings (4)" at bounding box center [423, 56] width 146 height 25
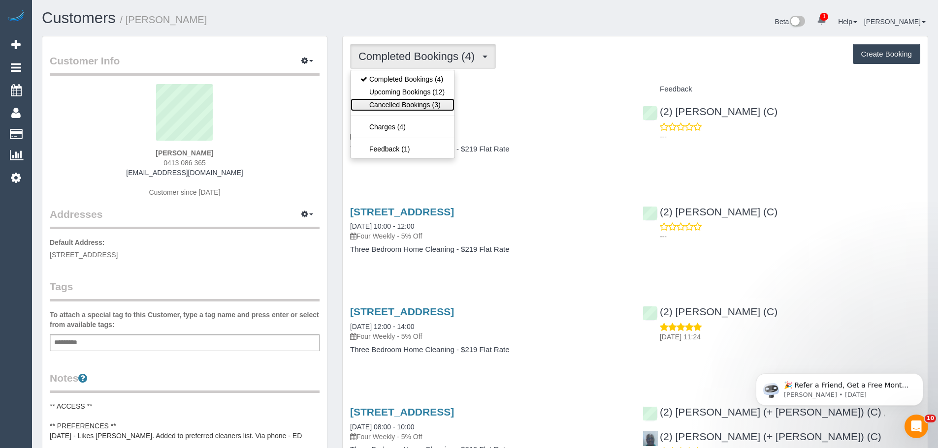
click at [408, 99] on link "Cancelled Bookings (3)" at bounding box center [403, 104] width 104 height 13
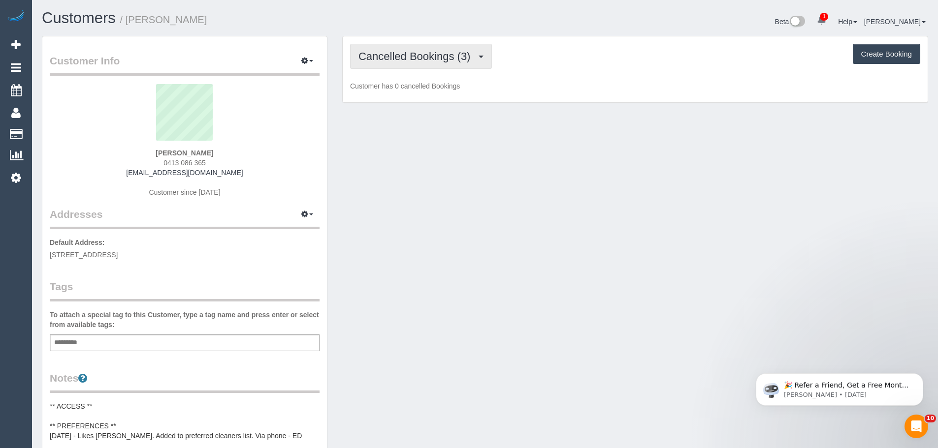
click at [410, 61] on span "Cancelled Bookings (3)" at bounding box center [416, 56] width 117 height 12
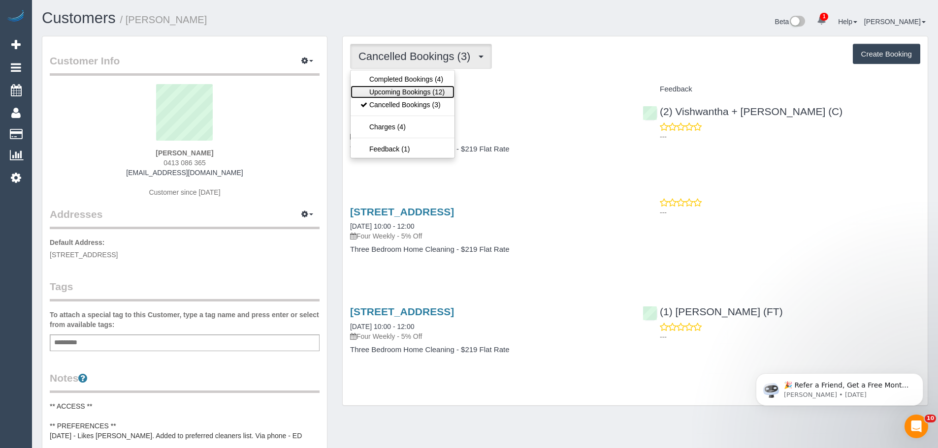
click at [409, 89] on link "Upcoming Bookings (12)" at bounding box center [403, 92] width 104 height 13
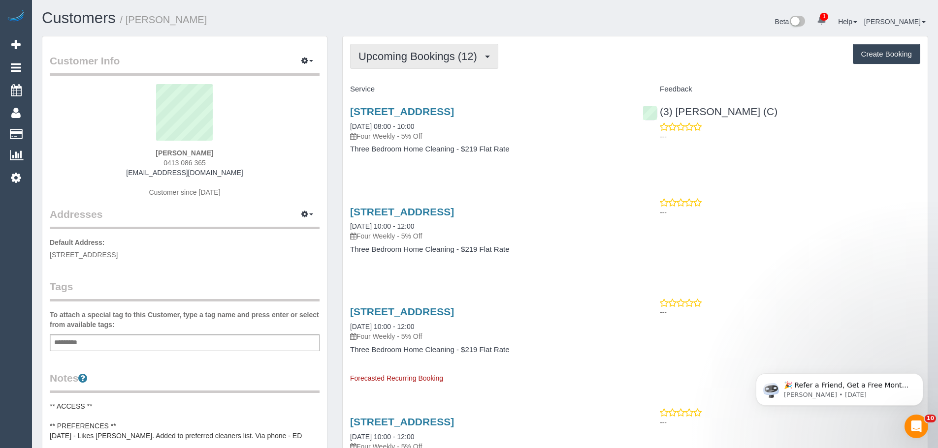
click at [434, 47] on button "Upcoming Bookings (12)" at bounding box center [424, 56] width 148 height 25
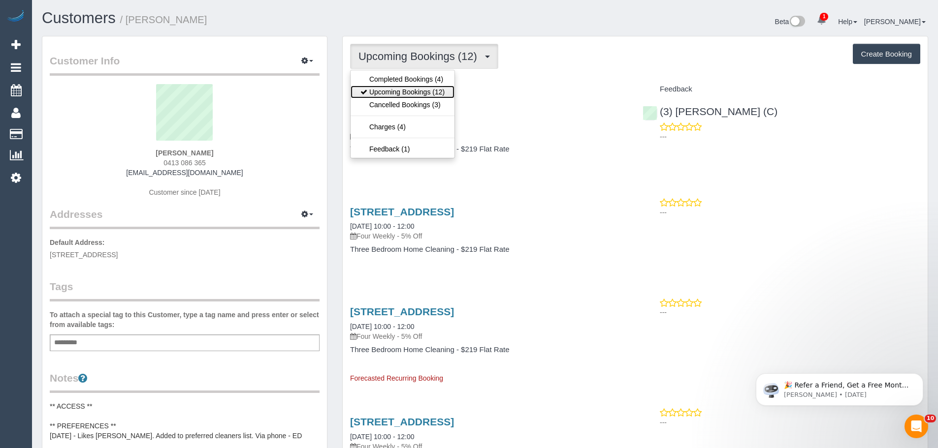
click at [406, 91] on link "Upcoming Bookings (12)" at bounding box center [403, 92] width 104 height 13
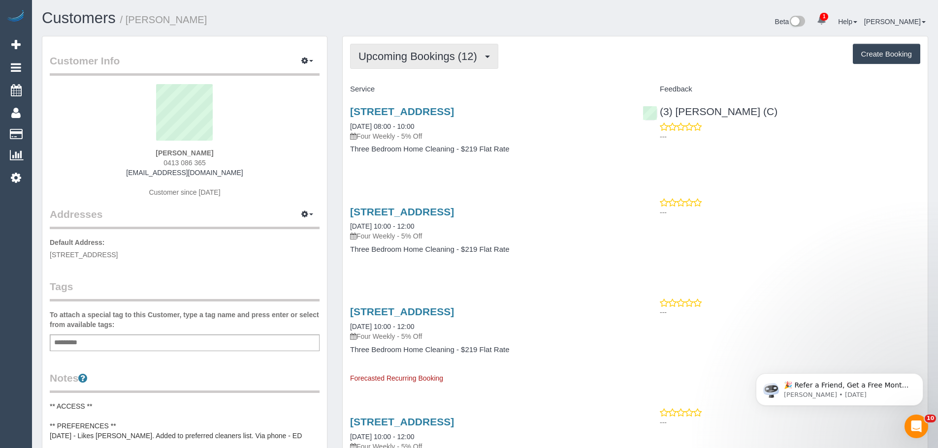
click at [432, 54] on span "Upcoming Bookings (12)" at bounding box center [420, 56] width 124 height 12
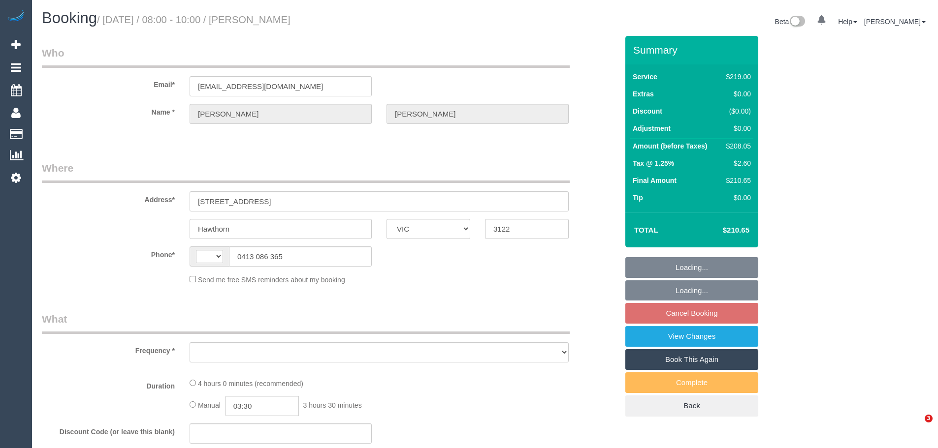
select select "VIC"
select select "object:311"
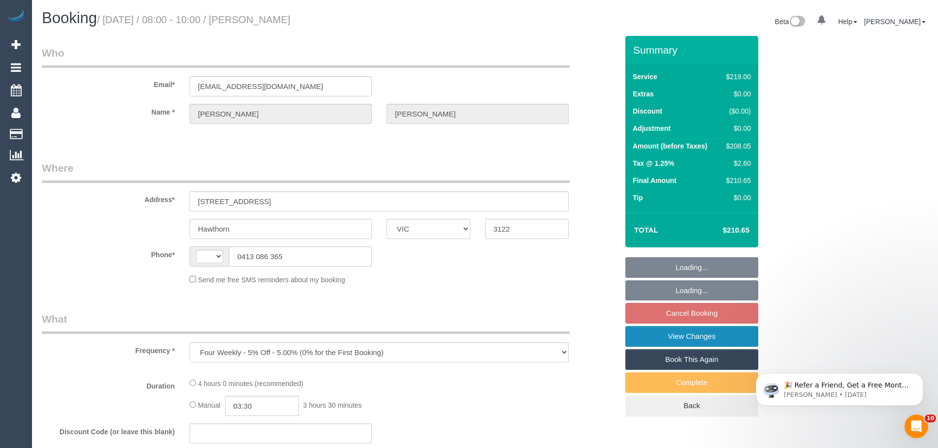
select select "string:AU"
select select "string:stripe-pm_1QtHYx2GScqysDRVr08i4d6w"
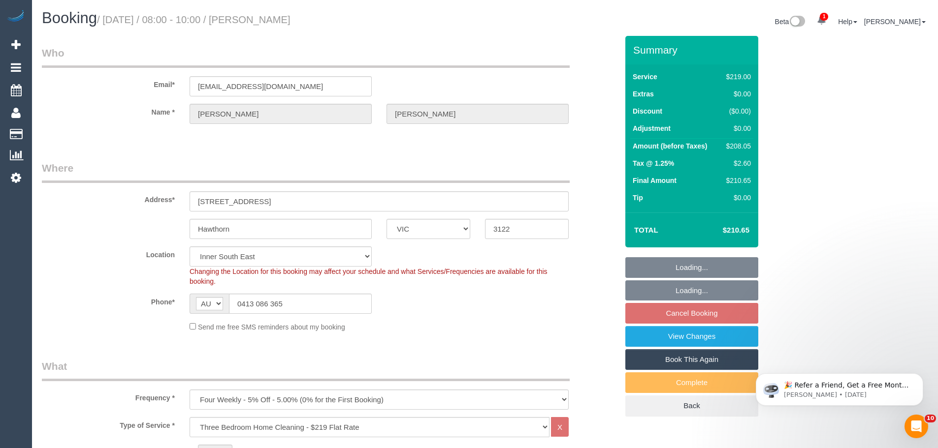
select select "object:661"
select select "number:28"
select select "number:14"
select select "number:18"
select select "number:24"
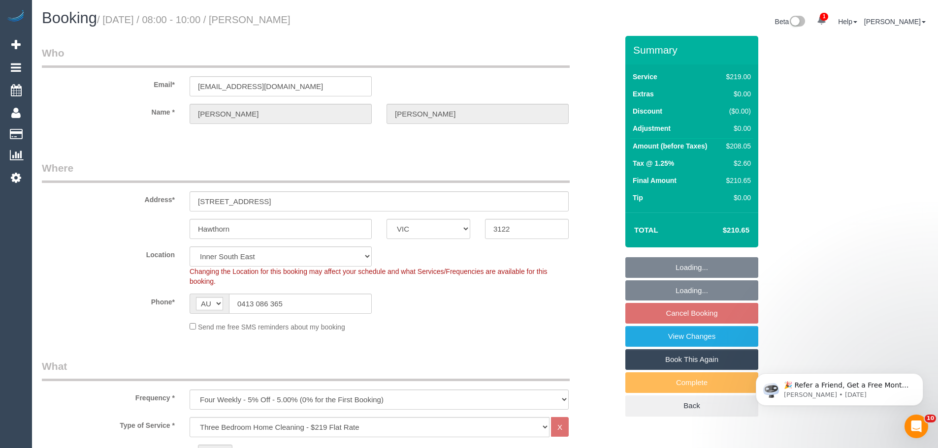
select select "number:35"
select select "number:26"
select select "spot1"
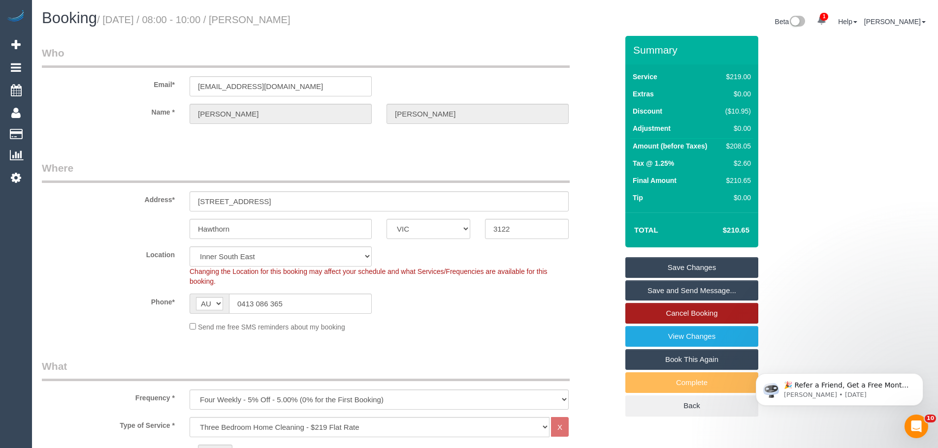
click at [697, 314] on link "Cancel Booking" at bounding box center [691, 313] width 133 height 21
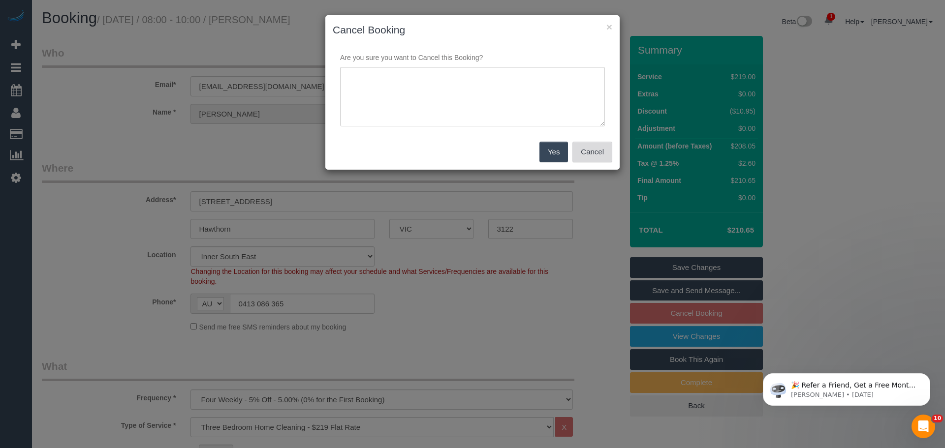
click at [603, 150] on button "Cancel" at bounding box center [593, 152] width 40 height 21
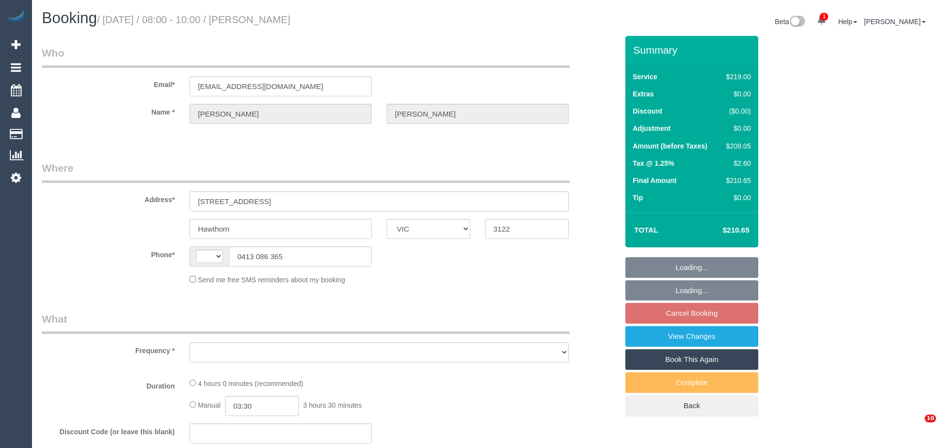
select select "VIC"
select select "string:AU"
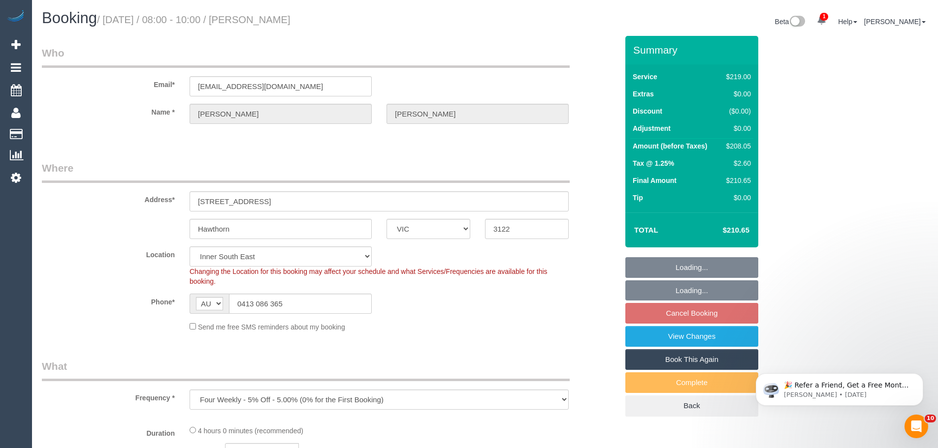
select select "object:807"
select select "string:stripe-pm_1QtHYx2GScqysDRVr08i4d6w"
select select "number:28"
select select "number:14"
select select "number:18"
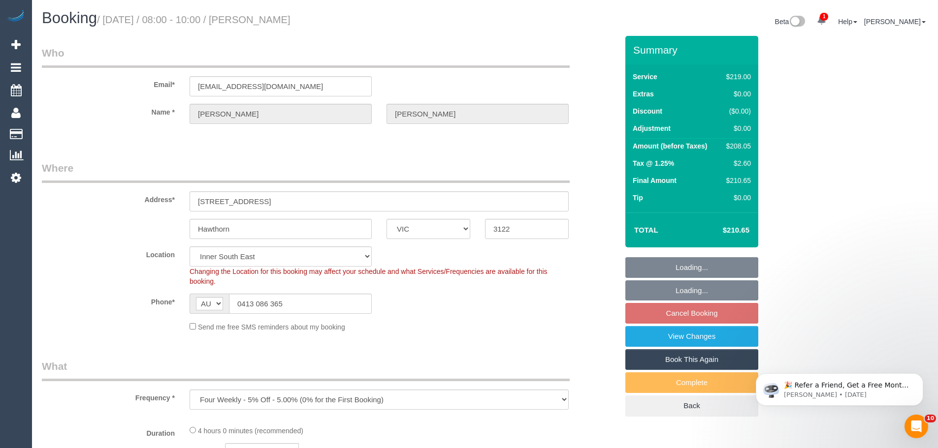
select select "number:24"
select select "number:35"
select select "number:26"
select select "spot1"
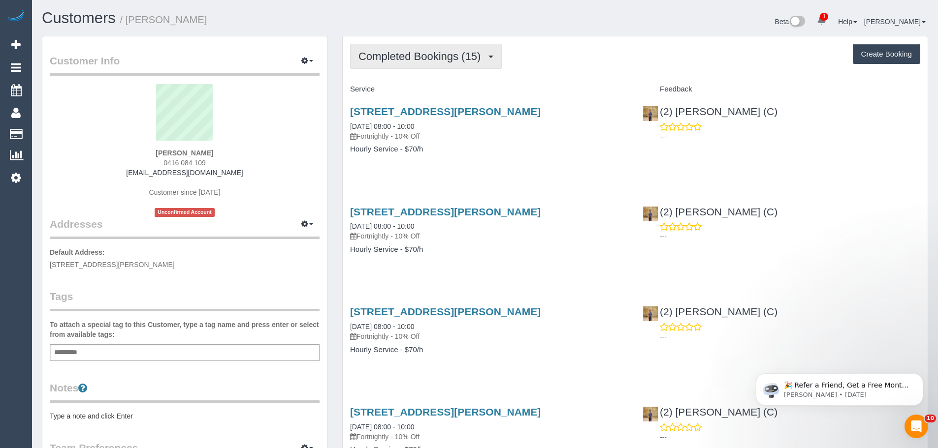
click at [426, 59] on span "Completed Bookings (15)" at bounding box center [421, 56] width 127 height 12
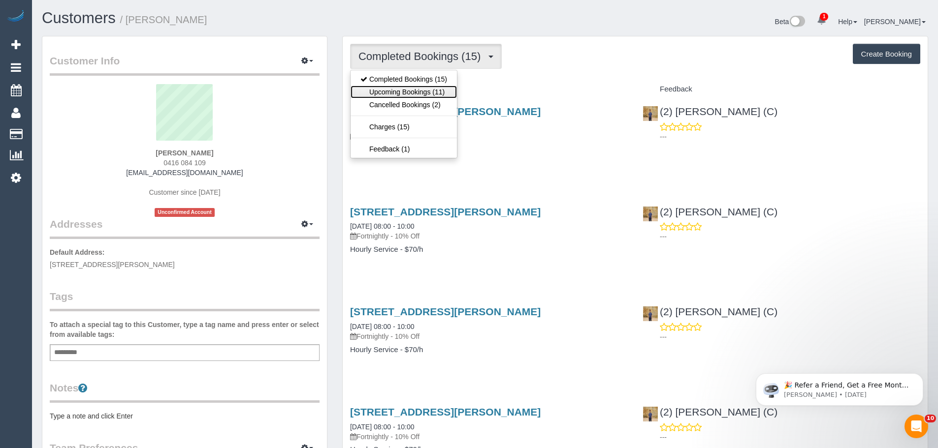
click at [412, 91] on link "Upcoming Bookings (11)" at bounding box center [404, 92] width 106 height 13
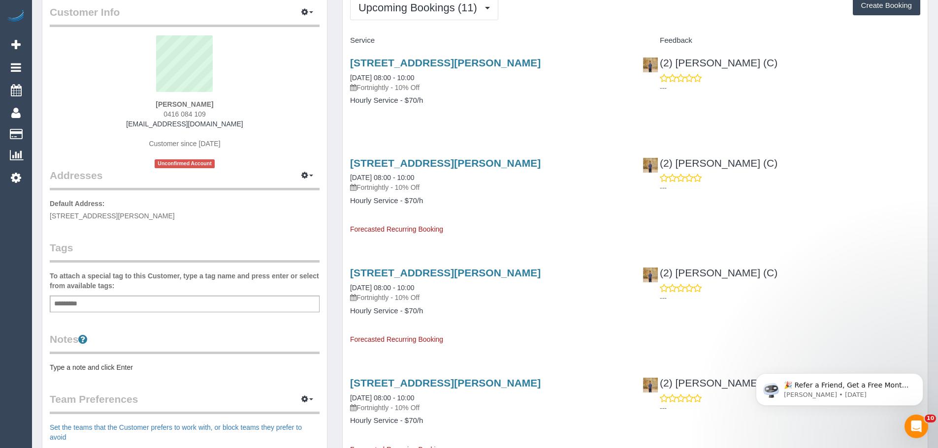
scroll to position [49, 0]
click at [392, 178] on link "[DATE] 08:00 - 10:00" at bounding box center [382, 177] width 64 height 8
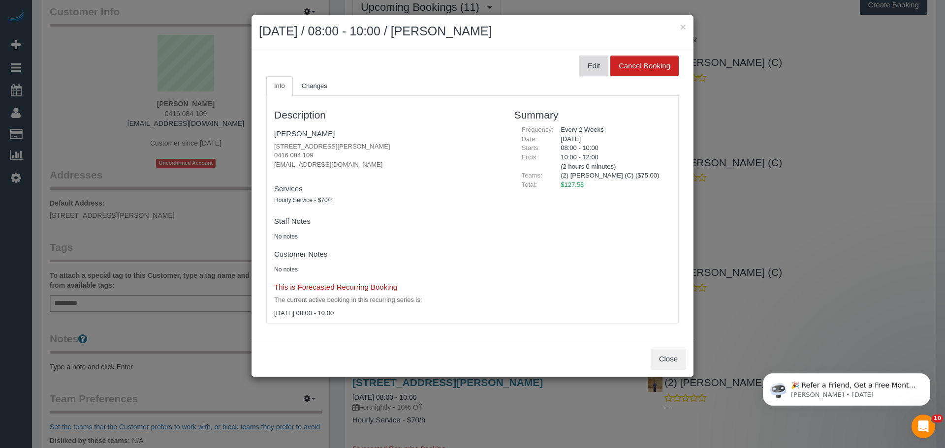
click at [583, 65] on button "Edit" at bounding box center [594, 66] width 30 height 21
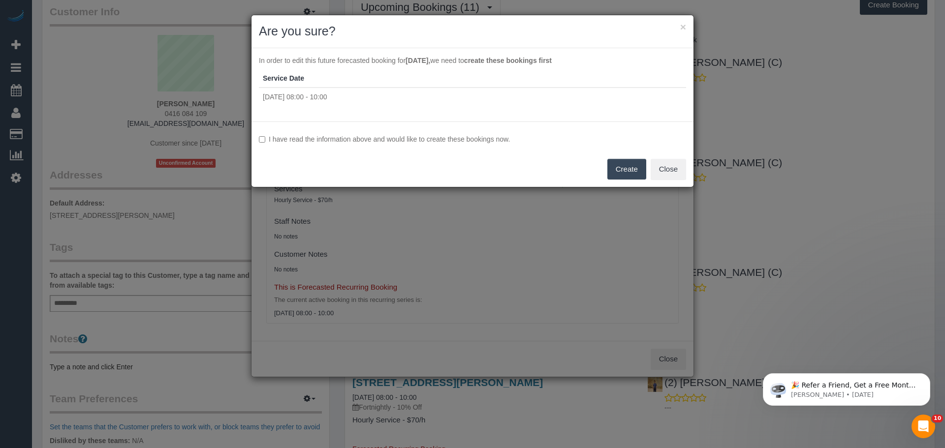
click at [273, 138] on label "I have read the information above and would like to create these bookings now." at bounding box center [472, 139] width 427 height 10
click at [626, 168] on button "Create" at bounding box center [626, 169] width 39 height 21
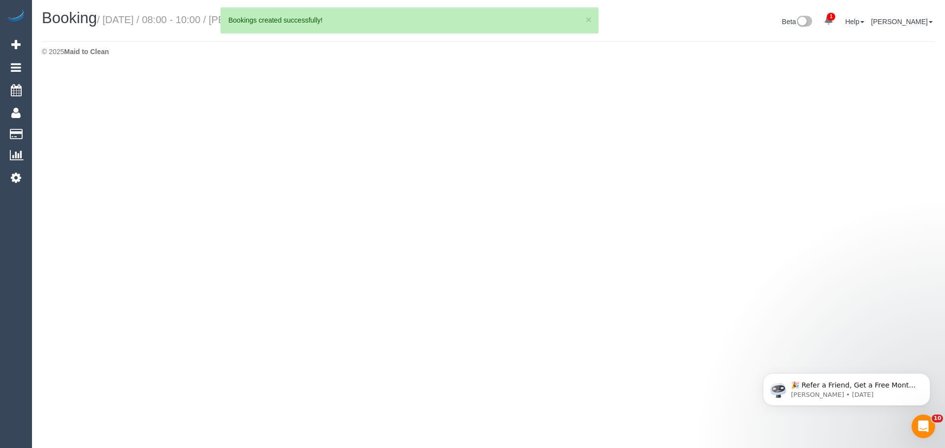
select select "VIC"
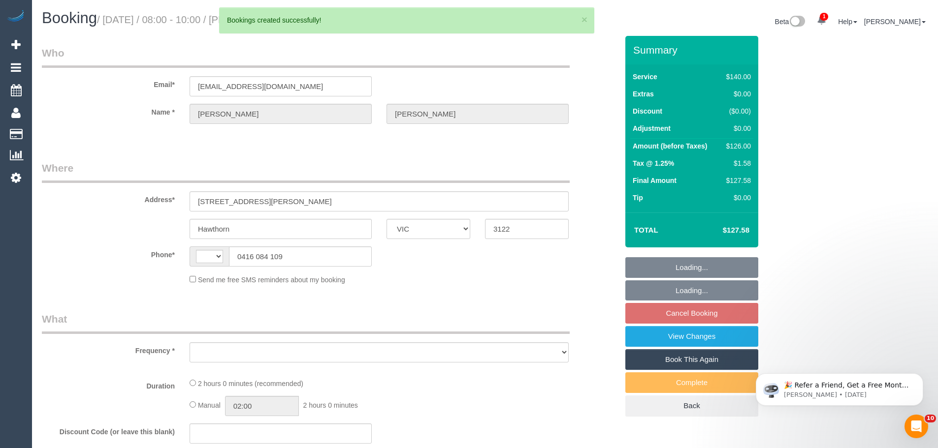
select select "string:AU"
select select "object:2482"
select select "string:stripe-pm_1QagCa2GScqysDRVs7YqdDm1"
select select "number:28"
select select "number:14"
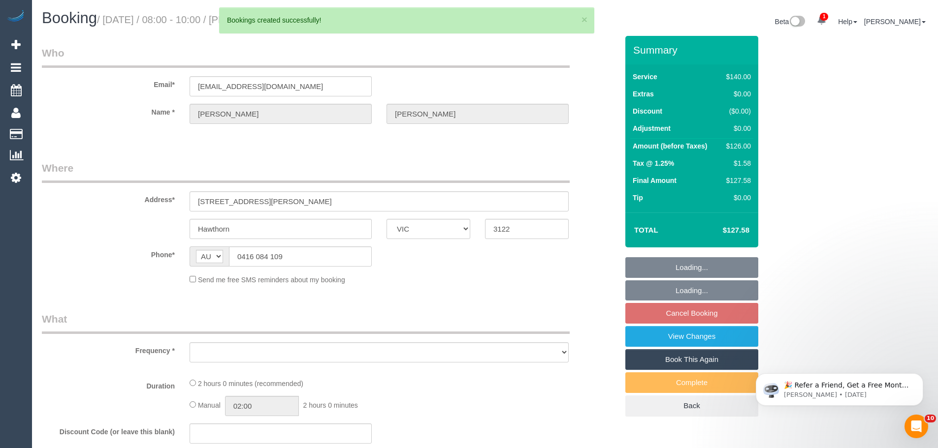
select select "number:19"
select select "number:22"
select select "number:33"
select select "number:26"
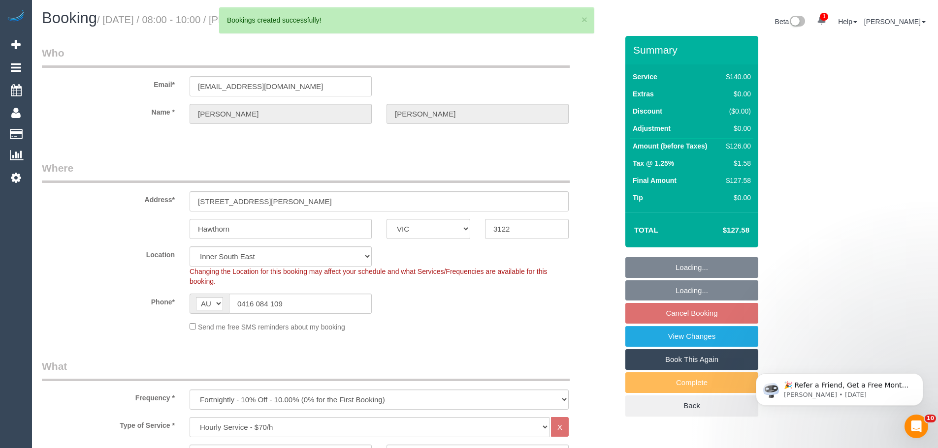
select select "object:2799"
select select "spot2"
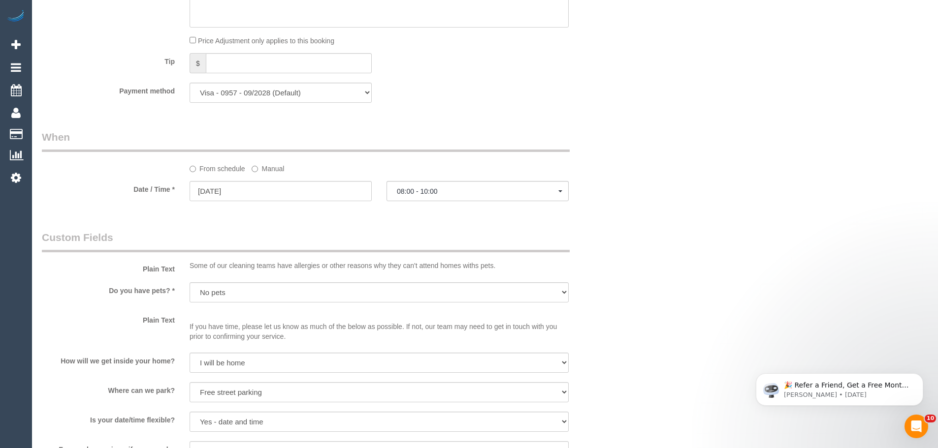
scroll to position [935, 0]
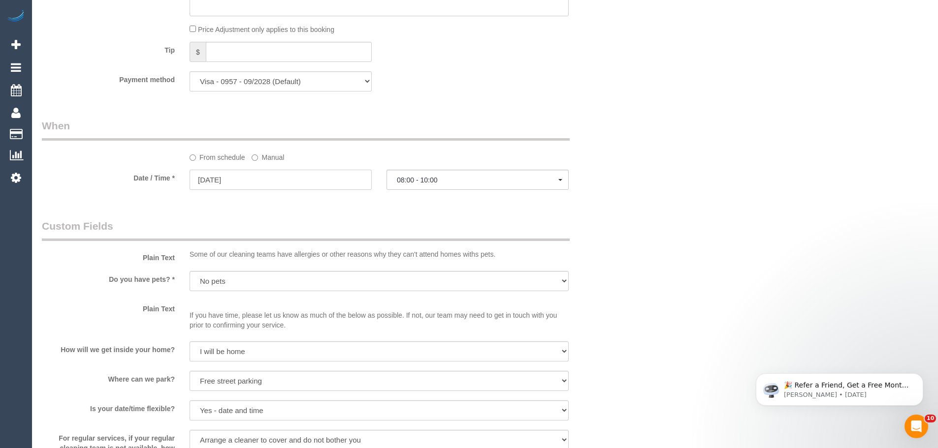
click at [261, 181] on input "25/09/2025" at bounding box center [281, 180] width 182 height 20
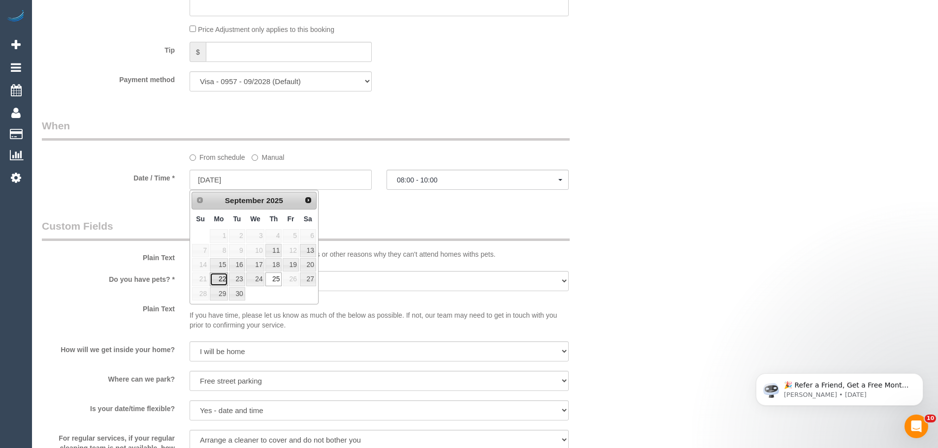
click at [221, 285] on link "22" at bounding box center [219, 279] width 18 height 13
type input "22/09/2025"
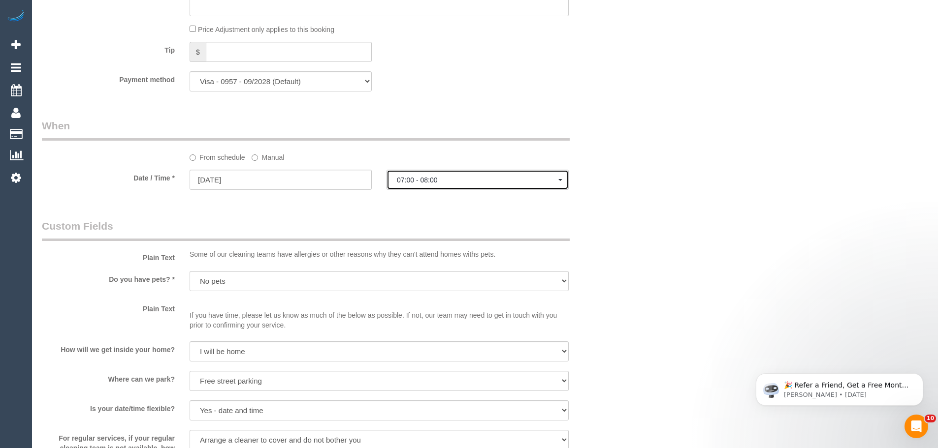
click at [423, 177] on span "07:00 - 08:00" at bounding box center [477, 180] width 161 height 8
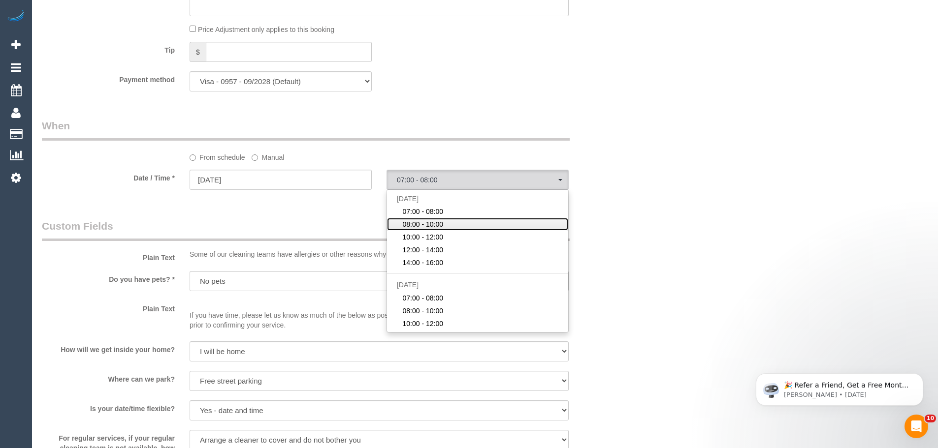
click at [427, 224] on span "08:00 - 10:00" at bounding box center [422, 225] width 41 height 10
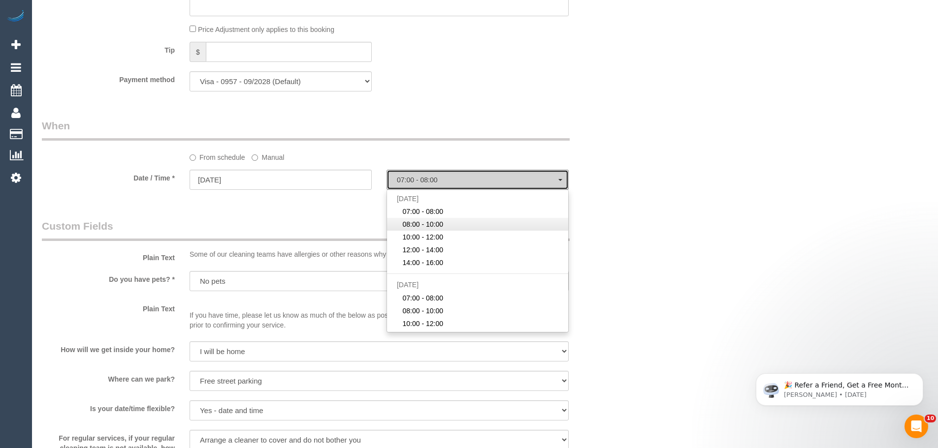
select select "spot19"
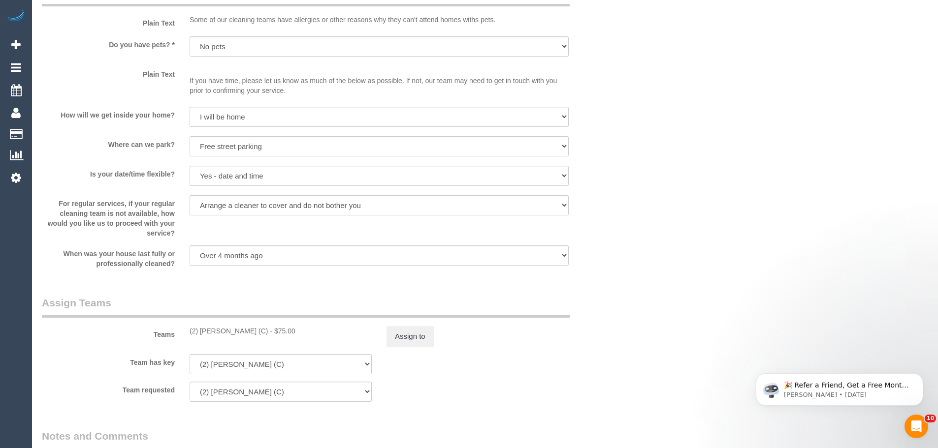
scroll to position [1181, 0]
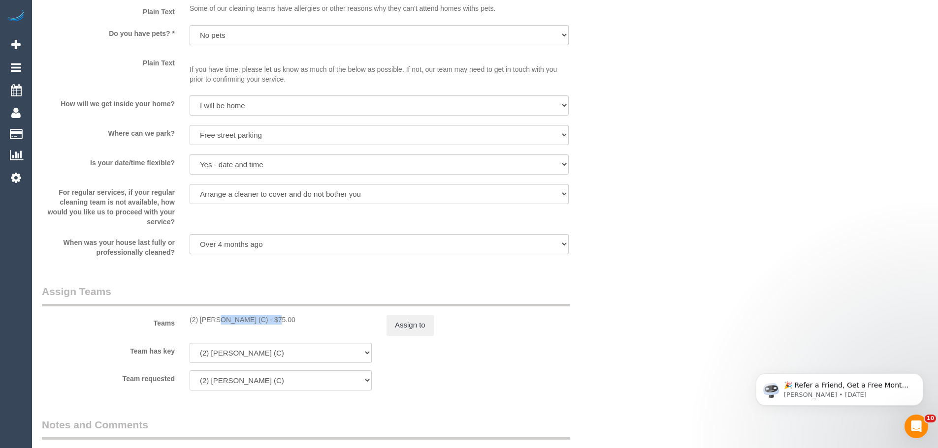
drag, startPoint x: 243, startPoint y: 319, endPoint x: 184, endPoint y: 319, distance: 59.1
click at [184, 319] on div "(2) Qiyang Bo (C) - $75.00" at bounding box center [280, 320] width 197 height 10
copy div "(2) [PERSON_NAME] (C)"
click at [391, 329] on button "Assign to" at bounding box center [409, 325] width 47 height 21
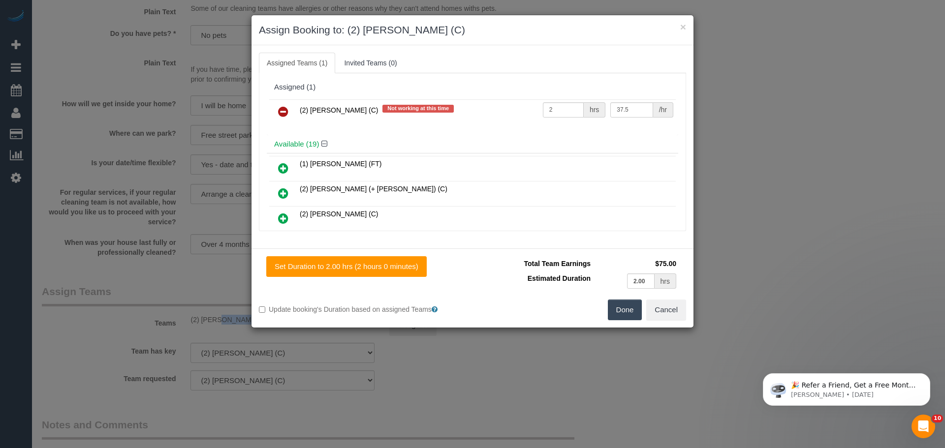
click at [282, 115] on icon at bounding box center [283, 112] width 10 height 12
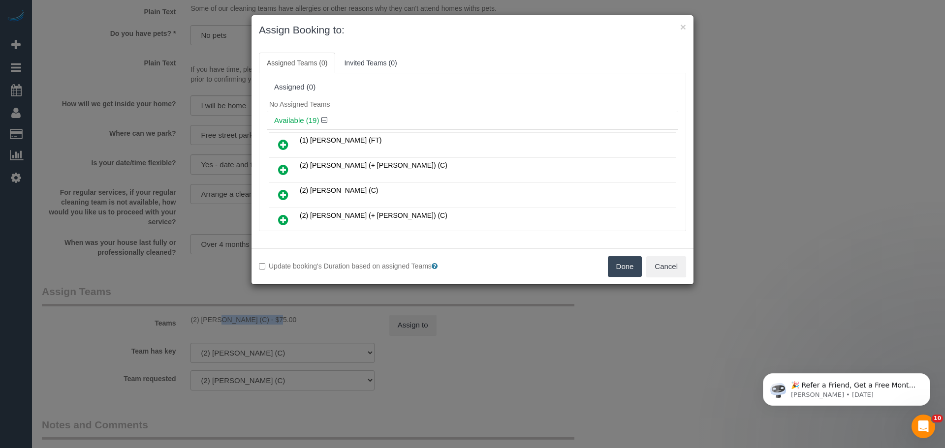
click at [622, 269] on button "Done" at bounding box center [625, 266] width 34 height 21
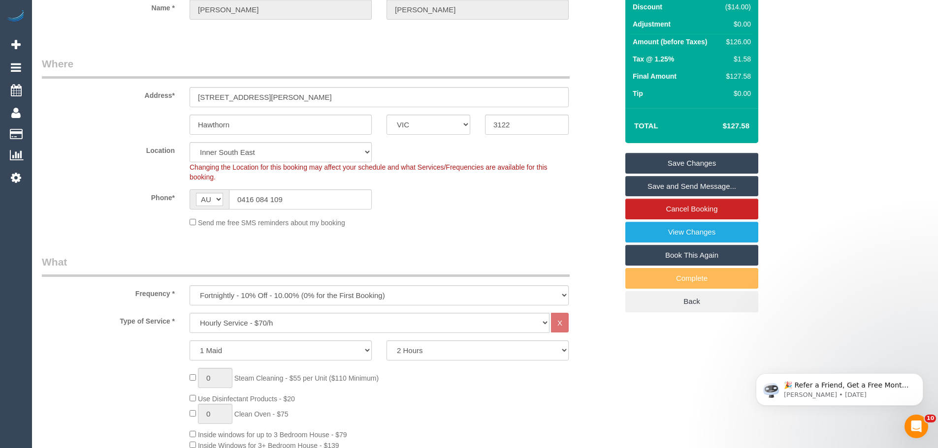
scroll to position [0, 0]
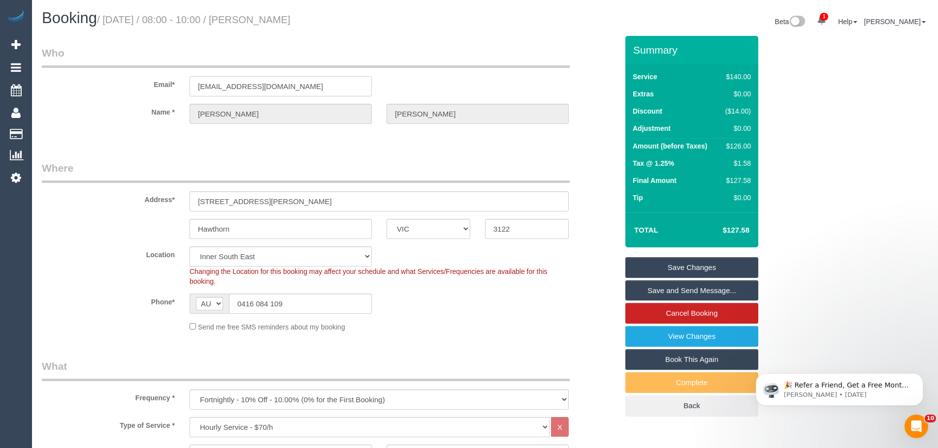
drag, startPoint x: 287, startPoint y: 84, endPoint x: 60, endPoint y: 60, distance: 228.7
click at [68, 62] on fieldset "Who Email* bflanagany@aol.com Name * William Flanagan" at bounding box center [330, 94] width 576 height 96
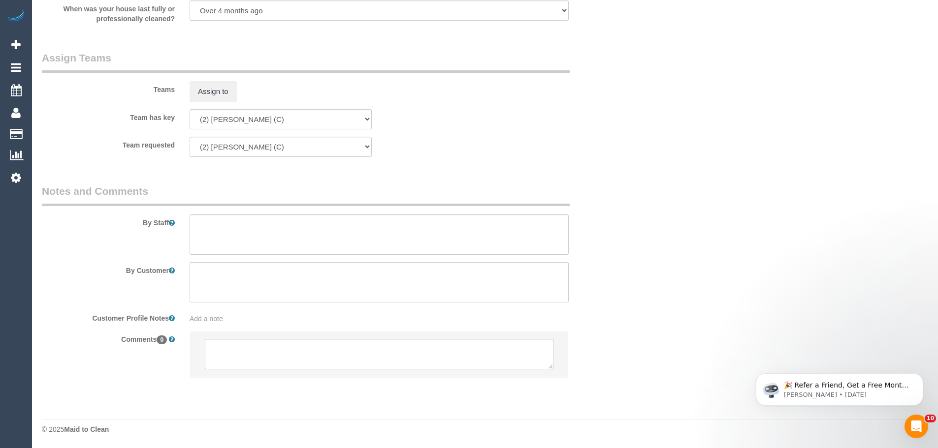
scroll to position [1416, 0]
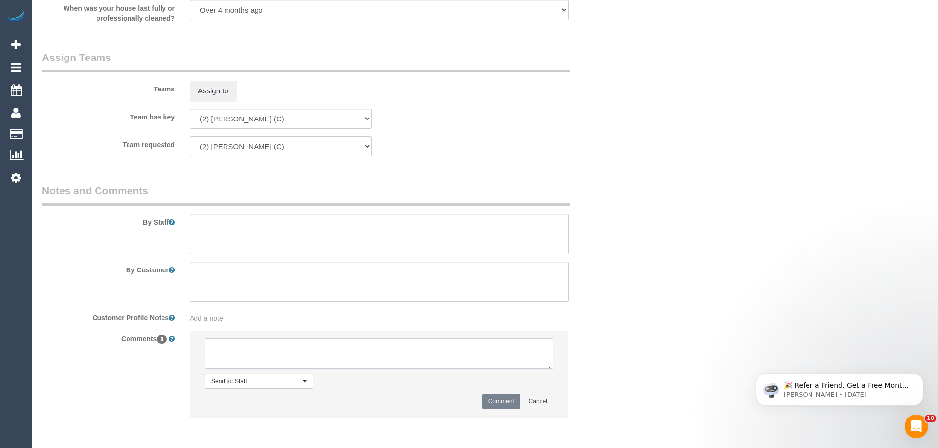
click at [269, 353] on textarea at bounding box center [379, 354] width 349 height 31
type textarea "/"
paste textarea "Cleaner(s) Unassigned: Reason Unassigned: One Off/Ongoing: Flexibility: Close a…"
drag, startPoint x: 546, startPoint y: 364, endPoint x: 667, endPoint y: 472, distance: 161.8
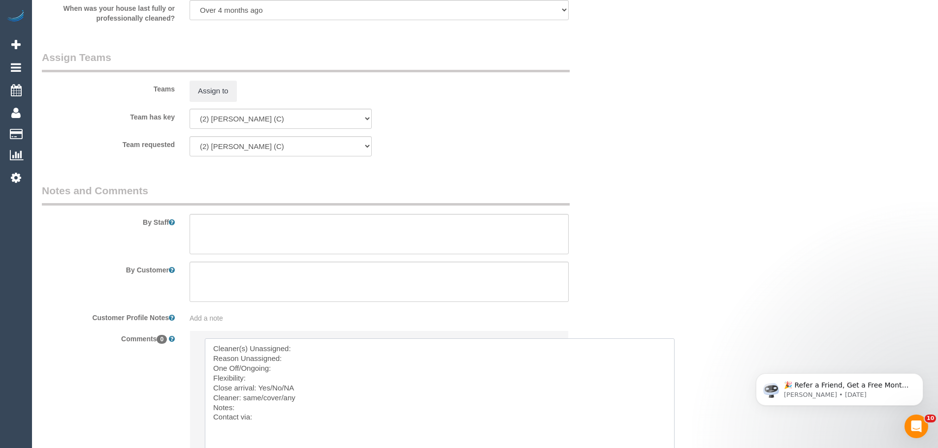
click at [351, 340] on textarea at bounding box center [440, 408] width 470 height 138
paste textarea "(2) [PERSON_NAME] (C)"
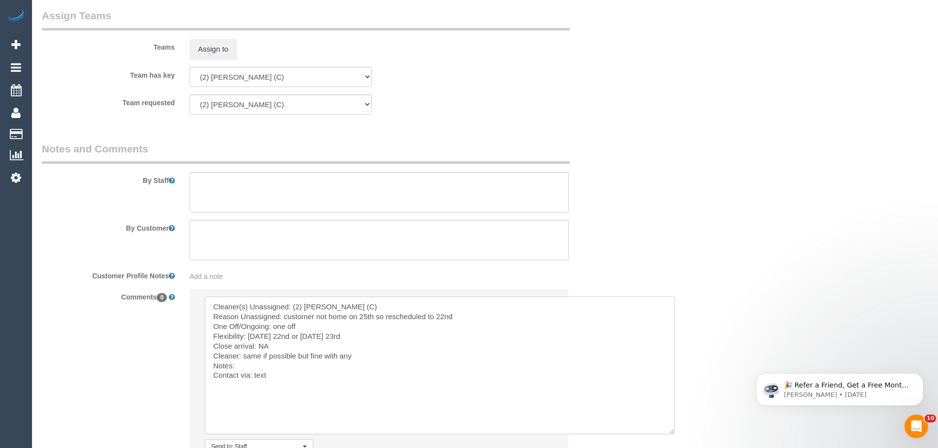
scroll to position [1514, 0]
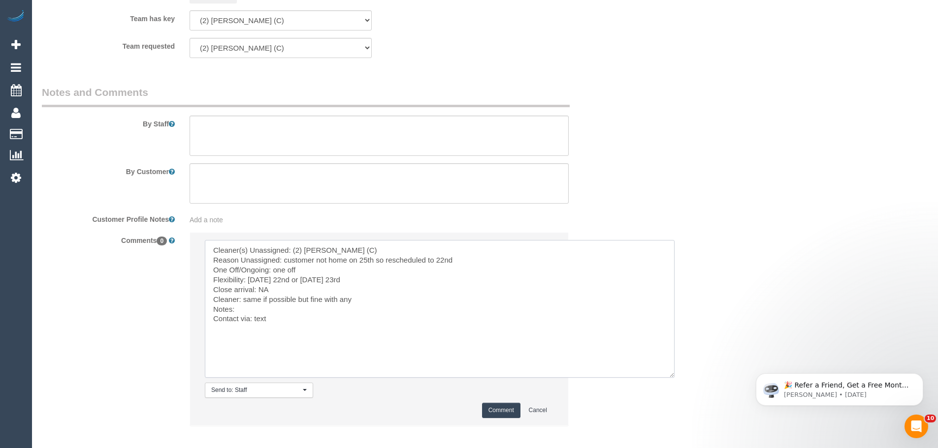
type textarea "Cleaner(s) Unassigned: (2) Qiyang Bo (C) Reason Unassigned: customer not home o…"
click at [509, 411] on button "Comment" at bounding box center [501, 410] width 38 height 15
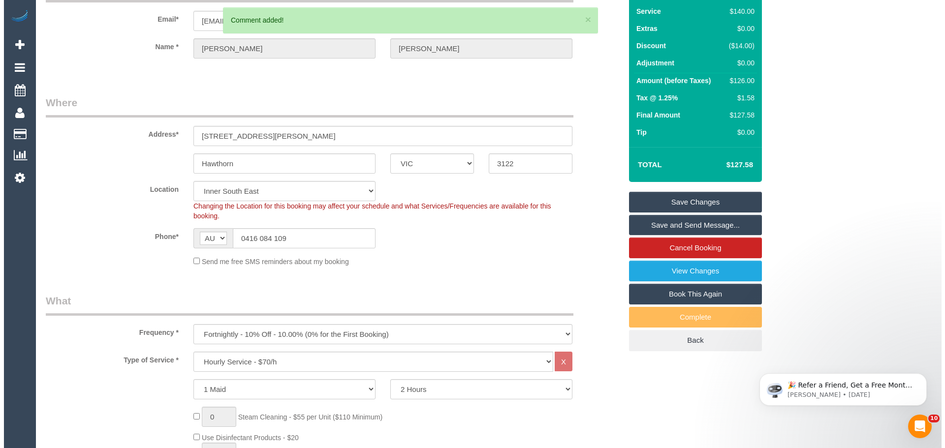
scroll to position [0, 0]
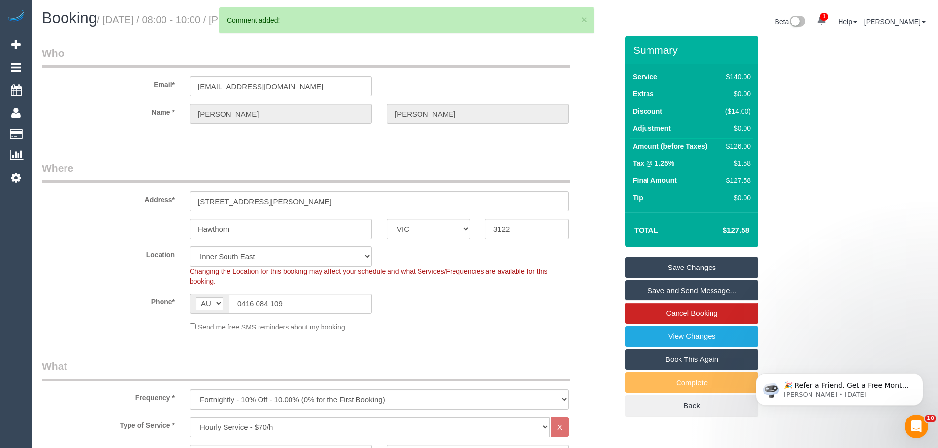
click at [717, 267] on link "Save Changes" at bounding box center [691, 267] width 133 height 21
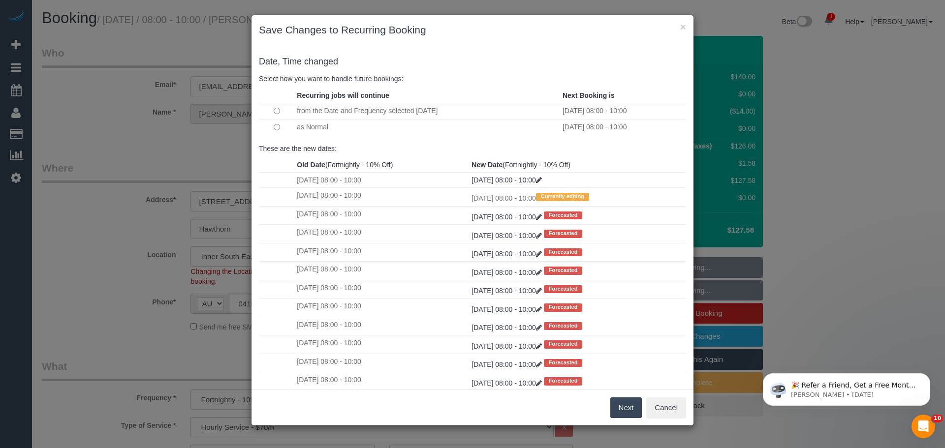
click at [626, 408] on button "Next" at bounding box center [626, 408] width 32 height 21
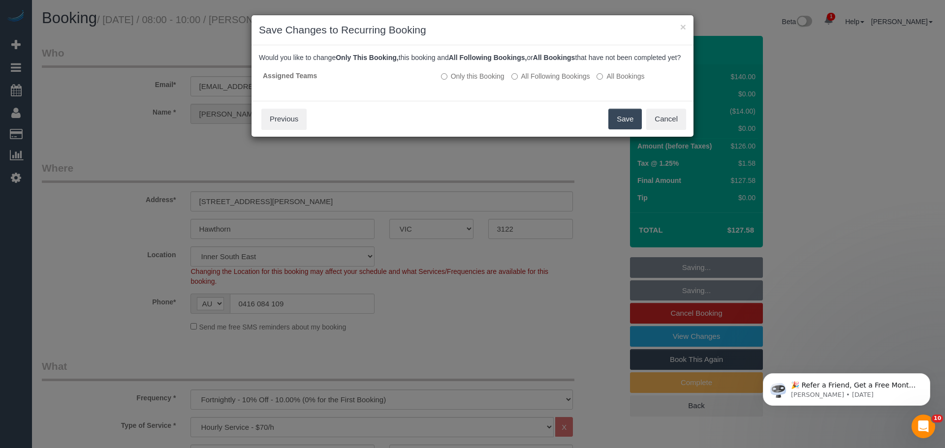
click at [619, 128] on button "Save" at bounding box center [624, 119] width 33 height 21
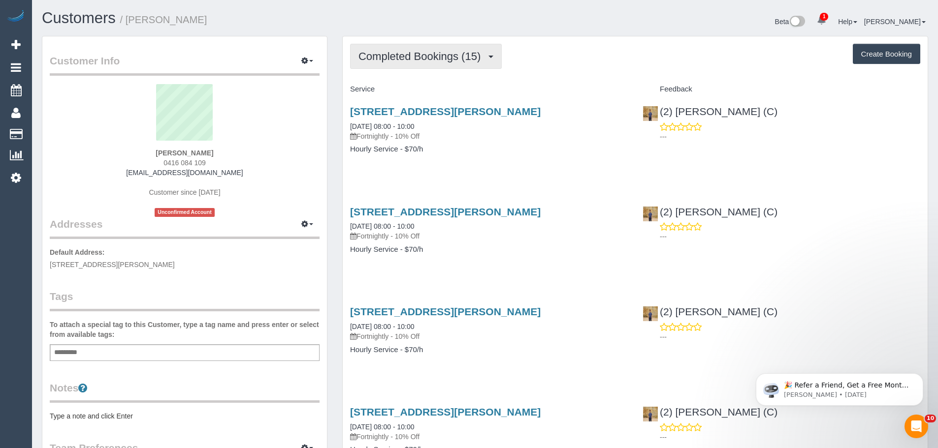
click at [472, 57] on span "Completed Bookings (15)" at bounding box center [421, 56] width 127 height 12
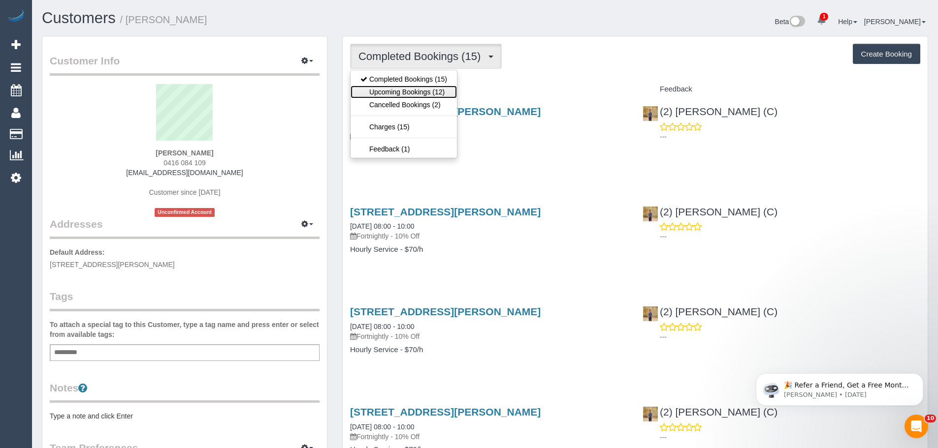
click at [430, 94] on link "Upcoming Bookings (12)" at bounding box center [404, 92] width 106 height 13
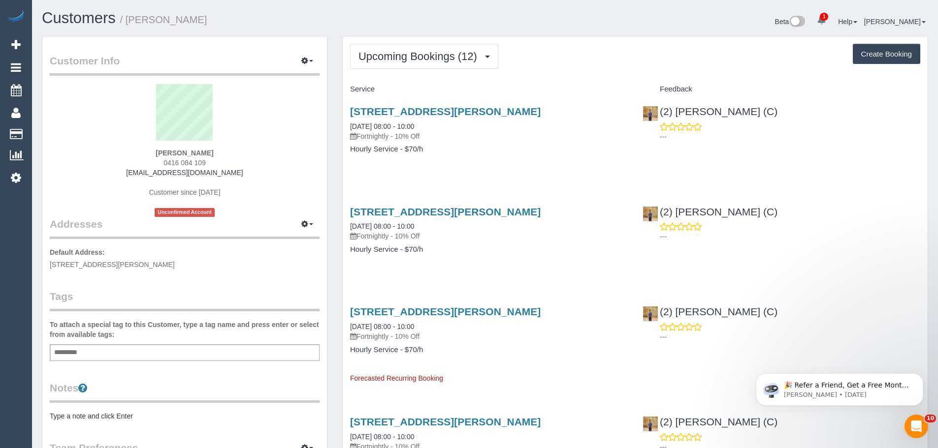
drag, startPoint x: 769, startPoint y: 111, endPoint x: 653, endPoint y: 112, distance: 116.2
click at [653, 112] on div "(2) [PERSON_NAME] (C) ---" at bounding box center [781, 121] width 292 height 48
copy div "(2) [PERSON_NAME] (C)"
click at [402, 64] on button "Upcoming Bookings (12)" at bounding box center [424, 56] width 148 height 25
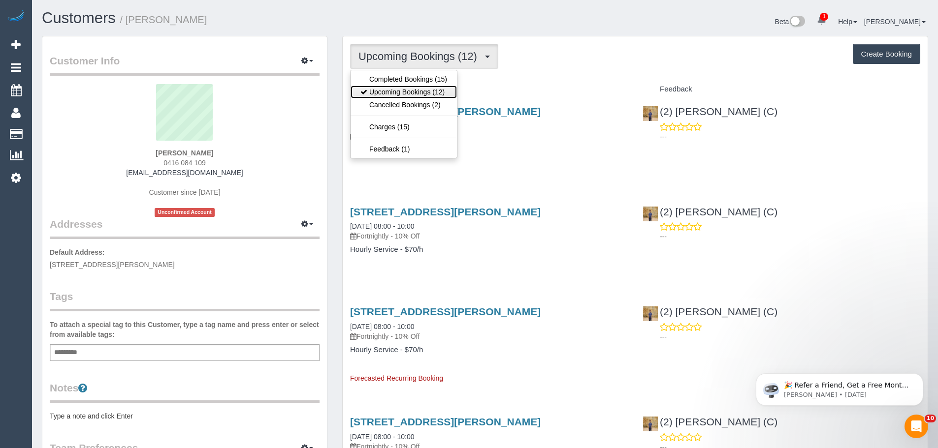
click at [401, 89] on link "Upcoming Bookings (12)" at bounding box center [404, 92] width 106 height 13
